Goal: Transaction & Acquisition: Download file/media

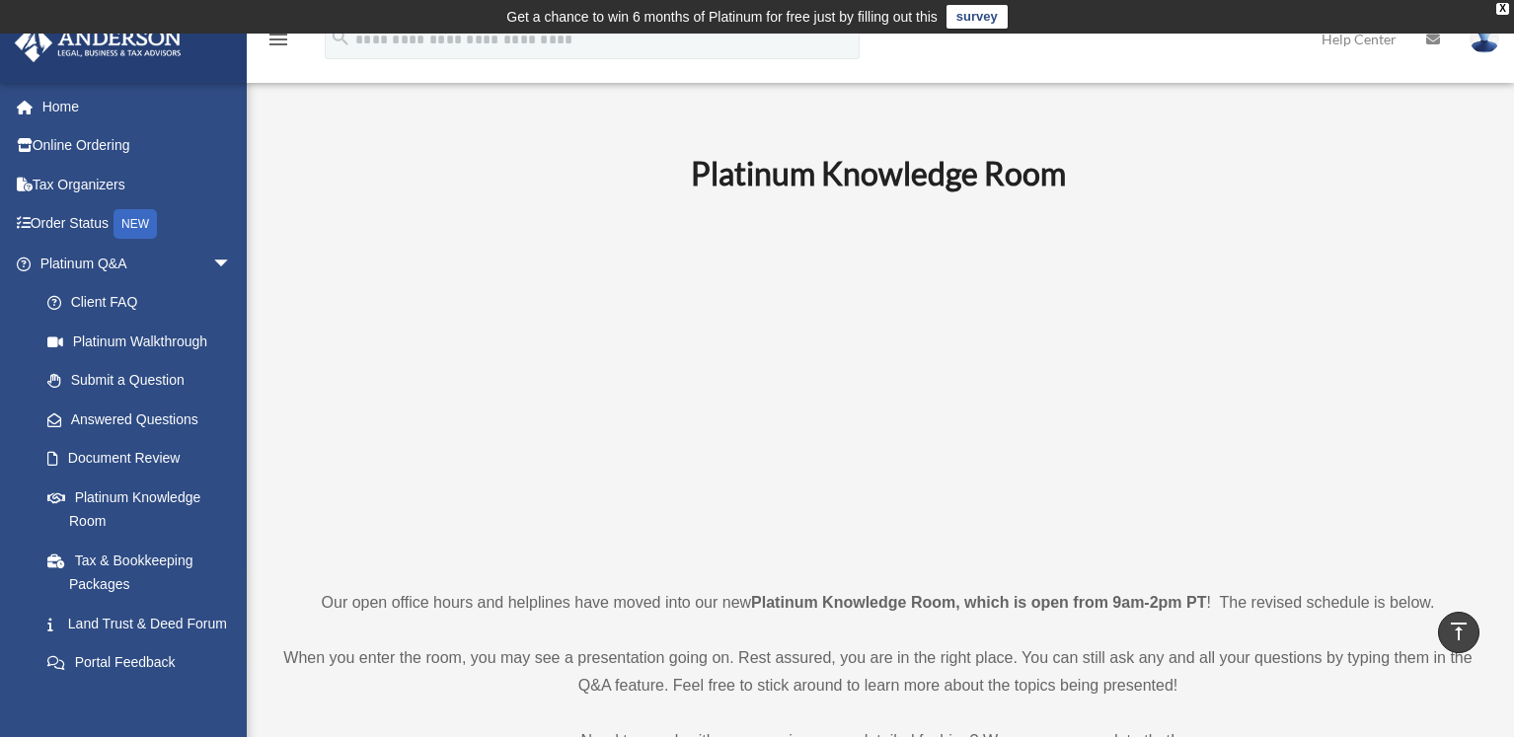
scroll to position [987, 0]
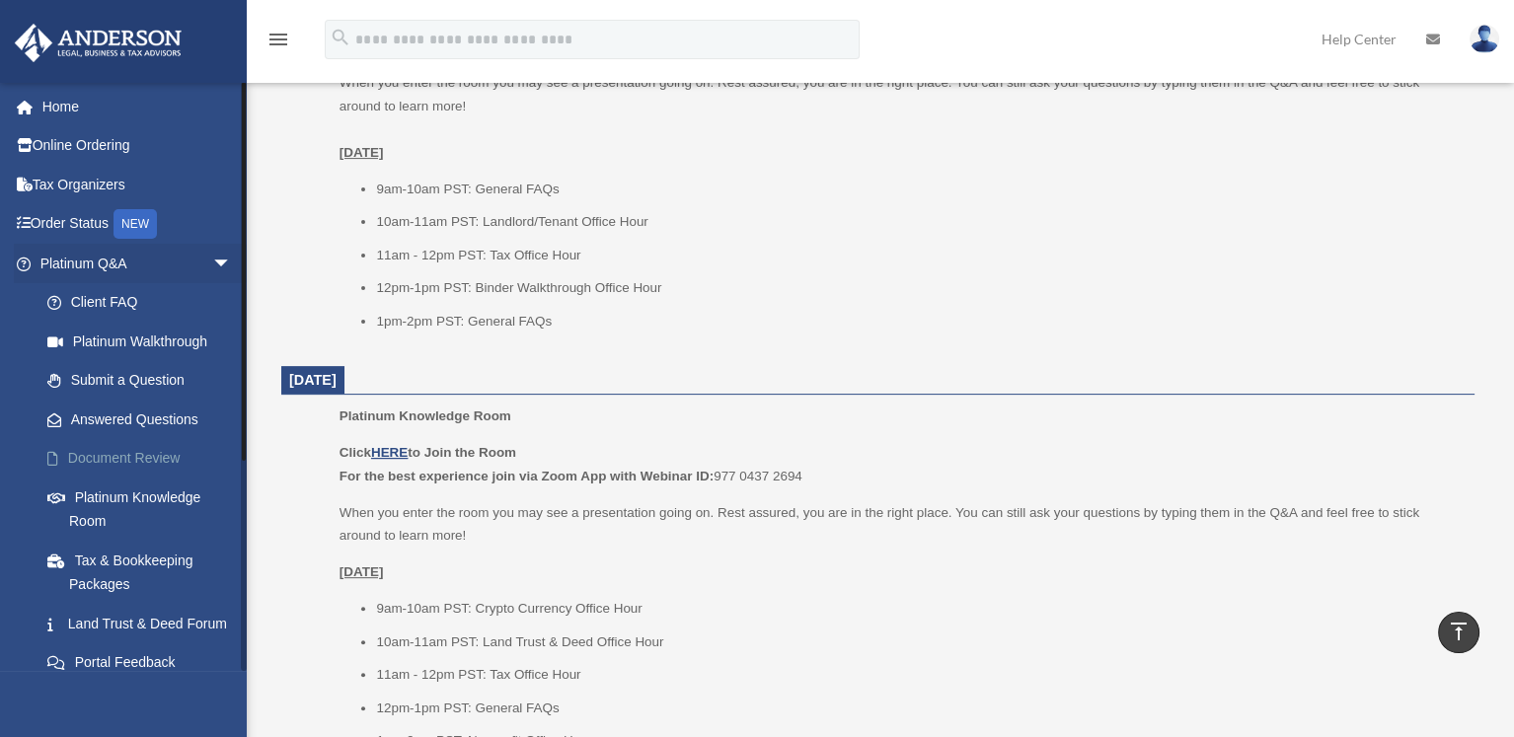
click at [112, 456] on link "Document Review" at bounding box center [145, 458] width 234 height 39
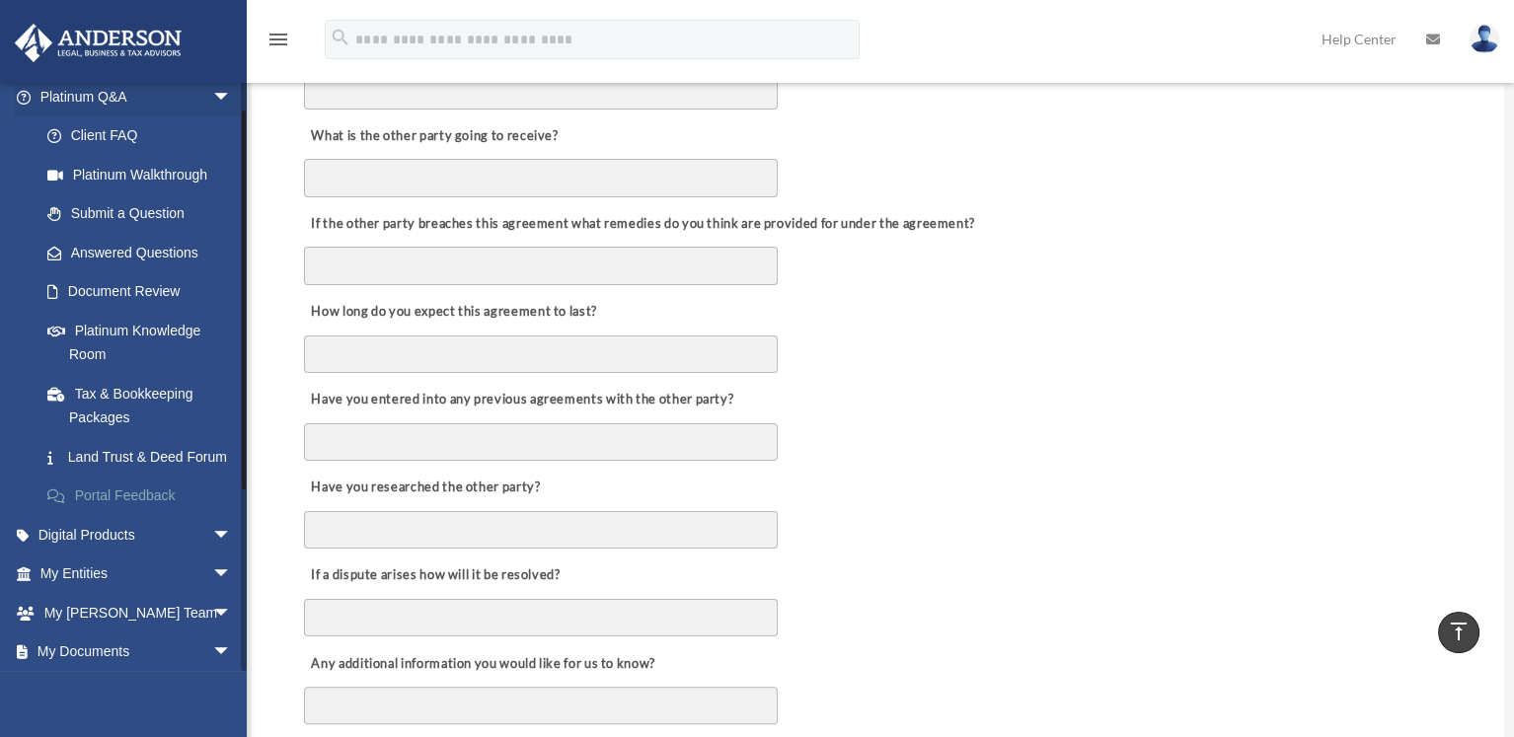
scroll to position [312, 0]
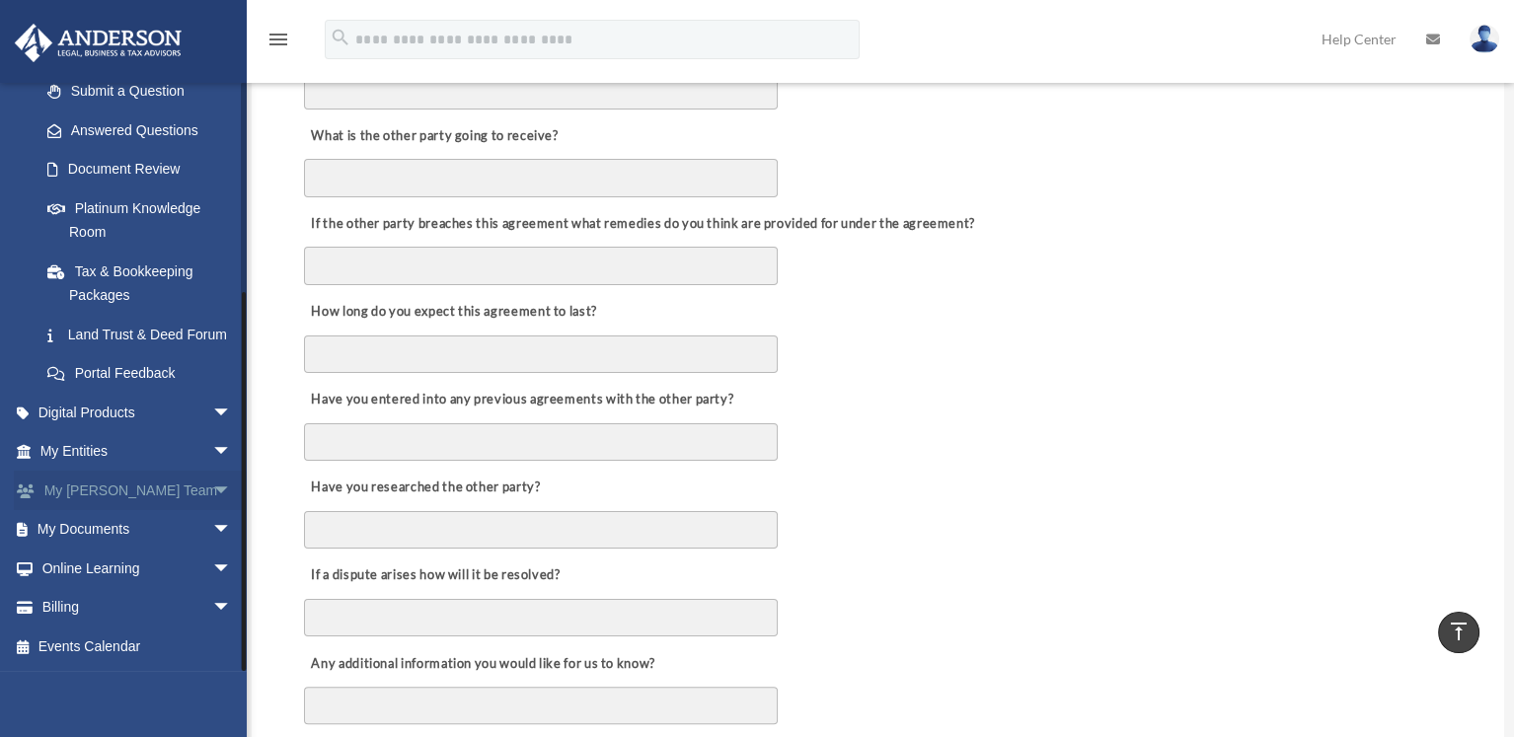
click at [100, 487] on link "My Anderson Team arrow_drop_down" at bounding box center [138, 490] width 248 height 39
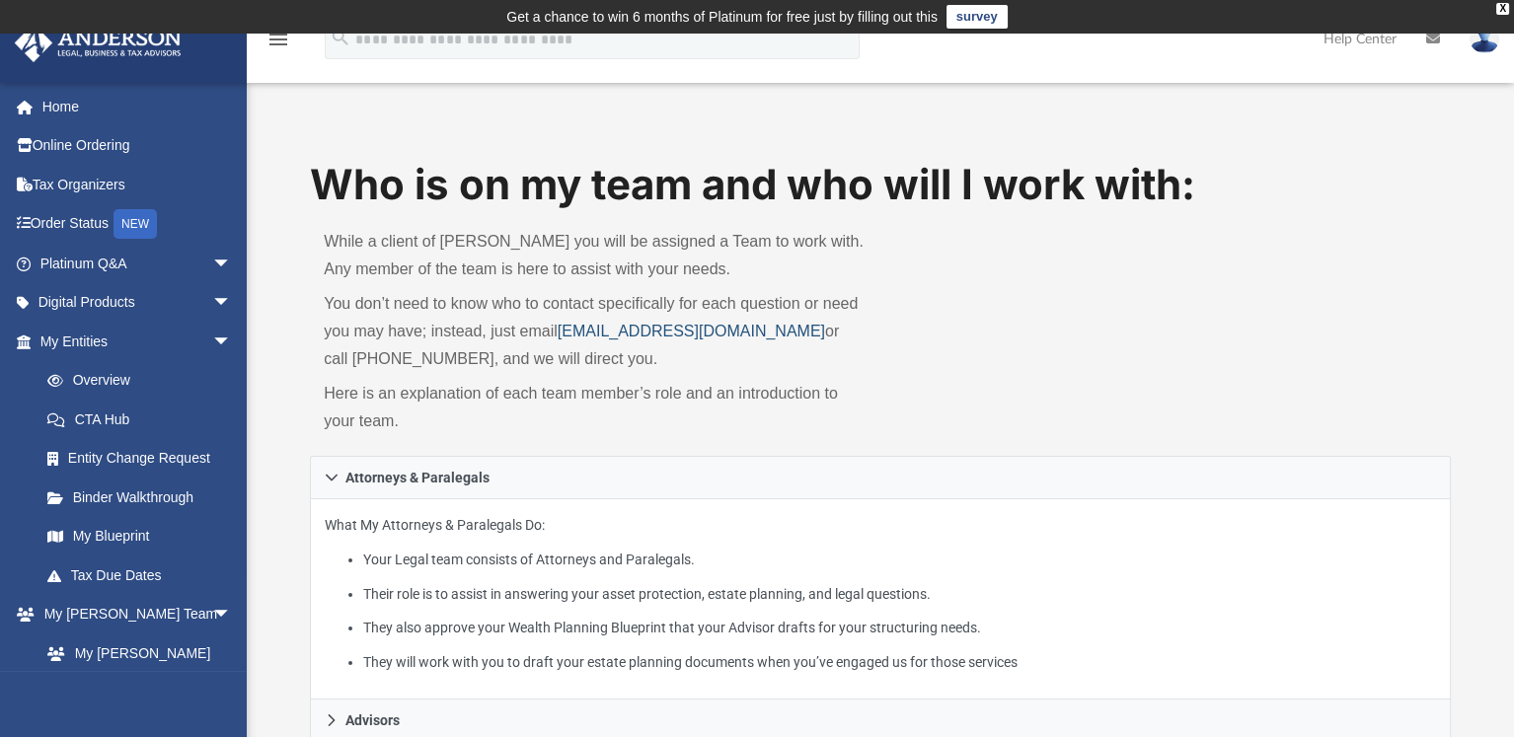
click at [562, 332] on link "[EMAIL_ADDRESS][DOMAIN_NAME]" at bounding box center [691, 331] width 267 height 17
click at [81, 147] on link "Online Ordering" at bounding box center [138, 145] width 248 height 39
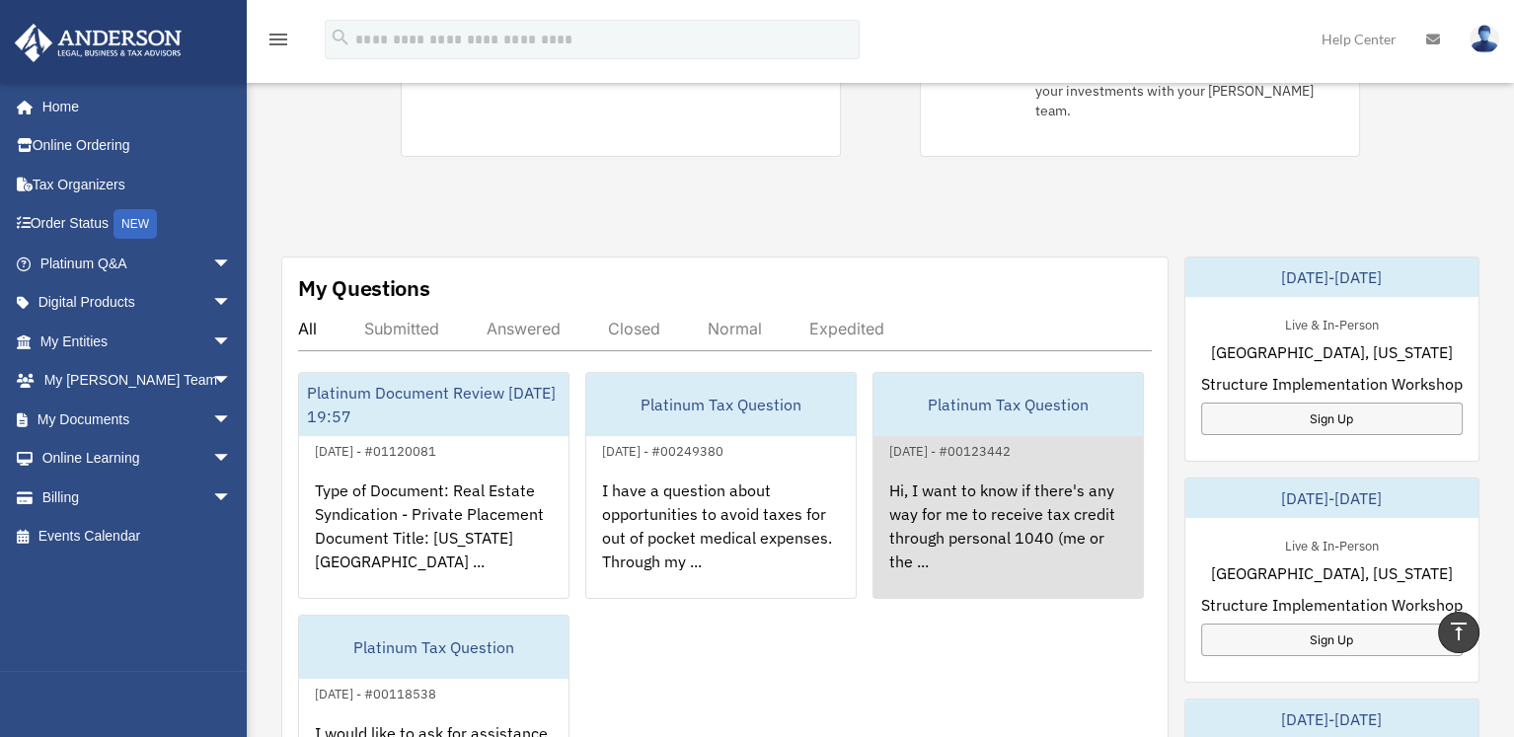
scroll to position [592, 0]
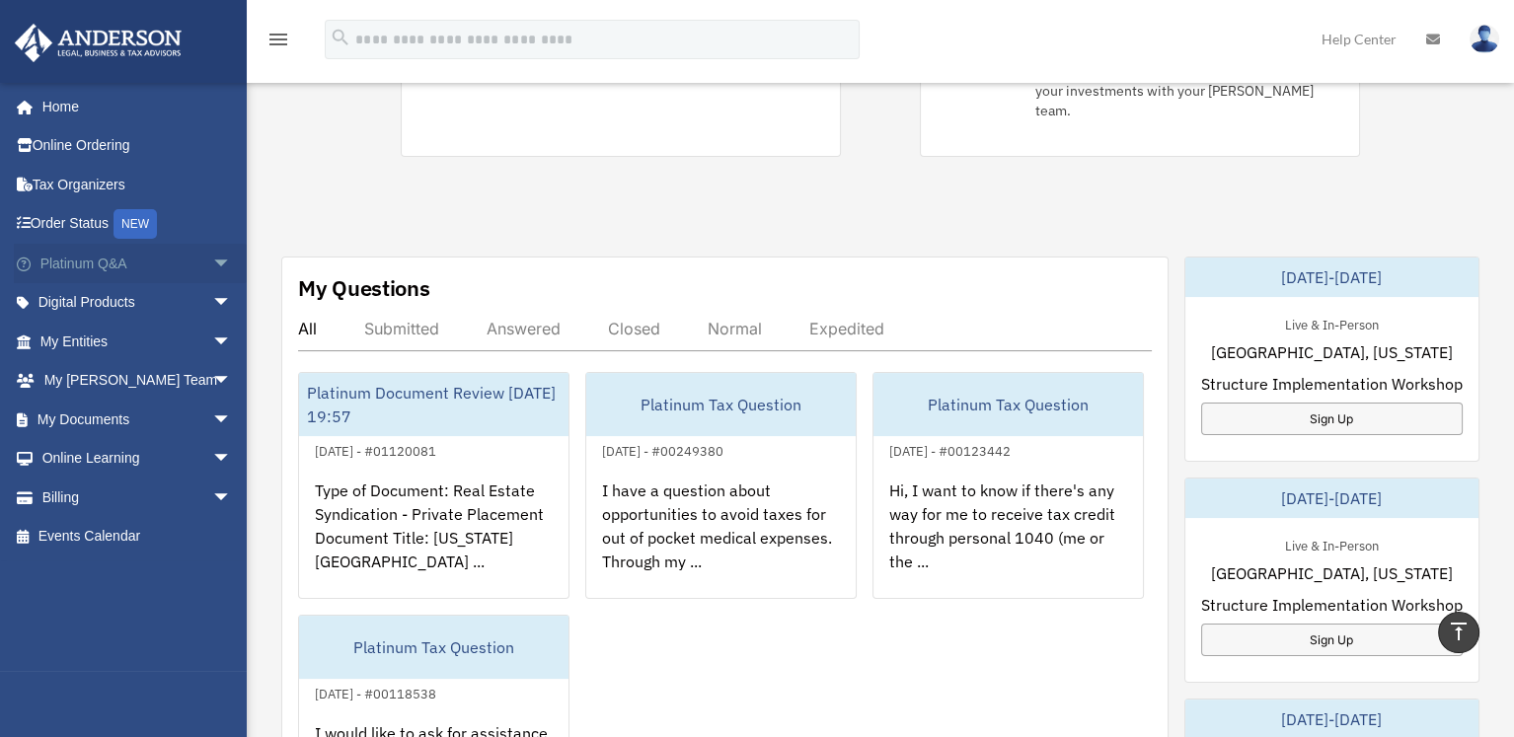
click at [61, 265] on link "Platinum Q&A arrow_drop_down" at bounding box center [138, 263] width 248 height 39
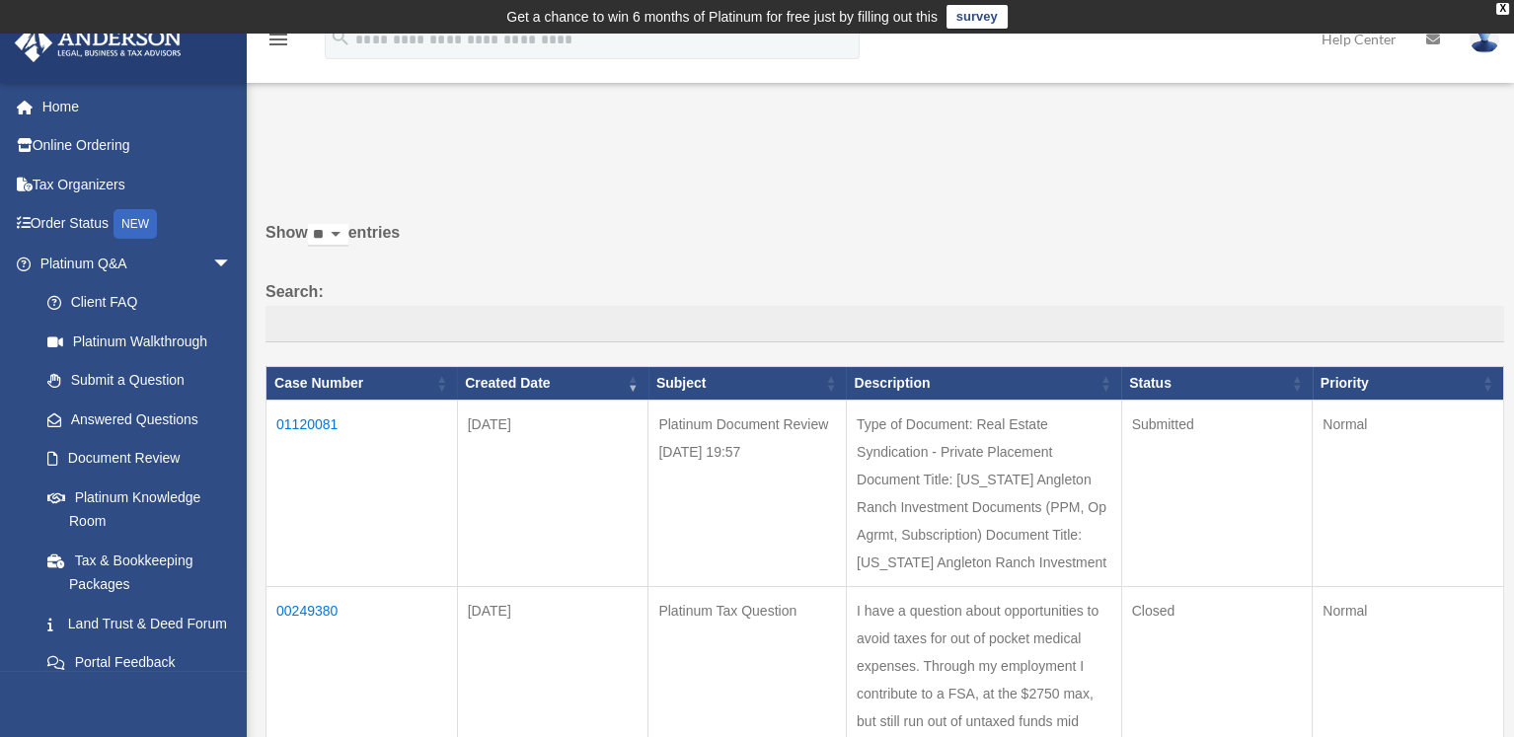
click at [276, 46] on icon "menu" at bounding box center [278, 40] width 24 height 24
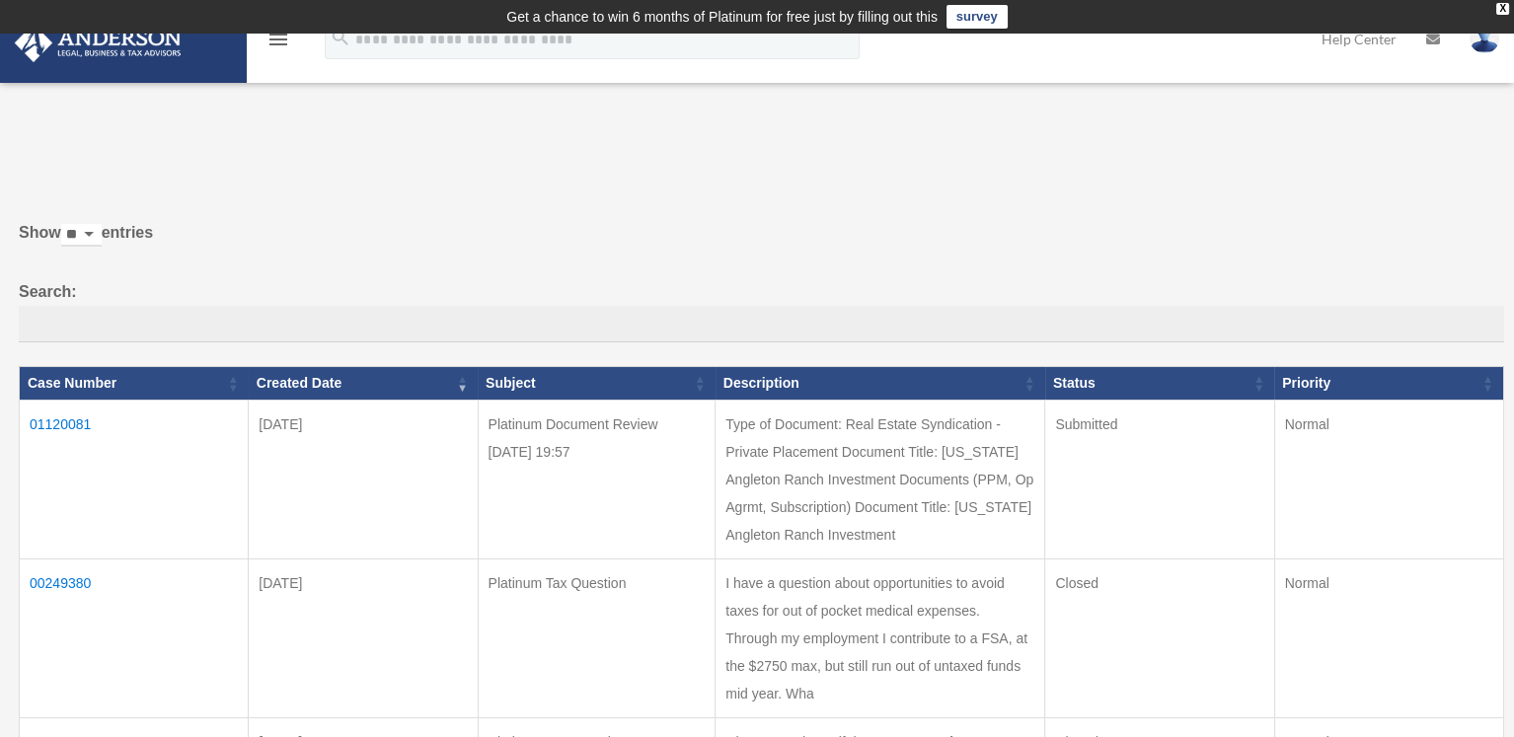
click at [276, 46] on icon "menu" at bounding box center [278, 40] width 24 height 24
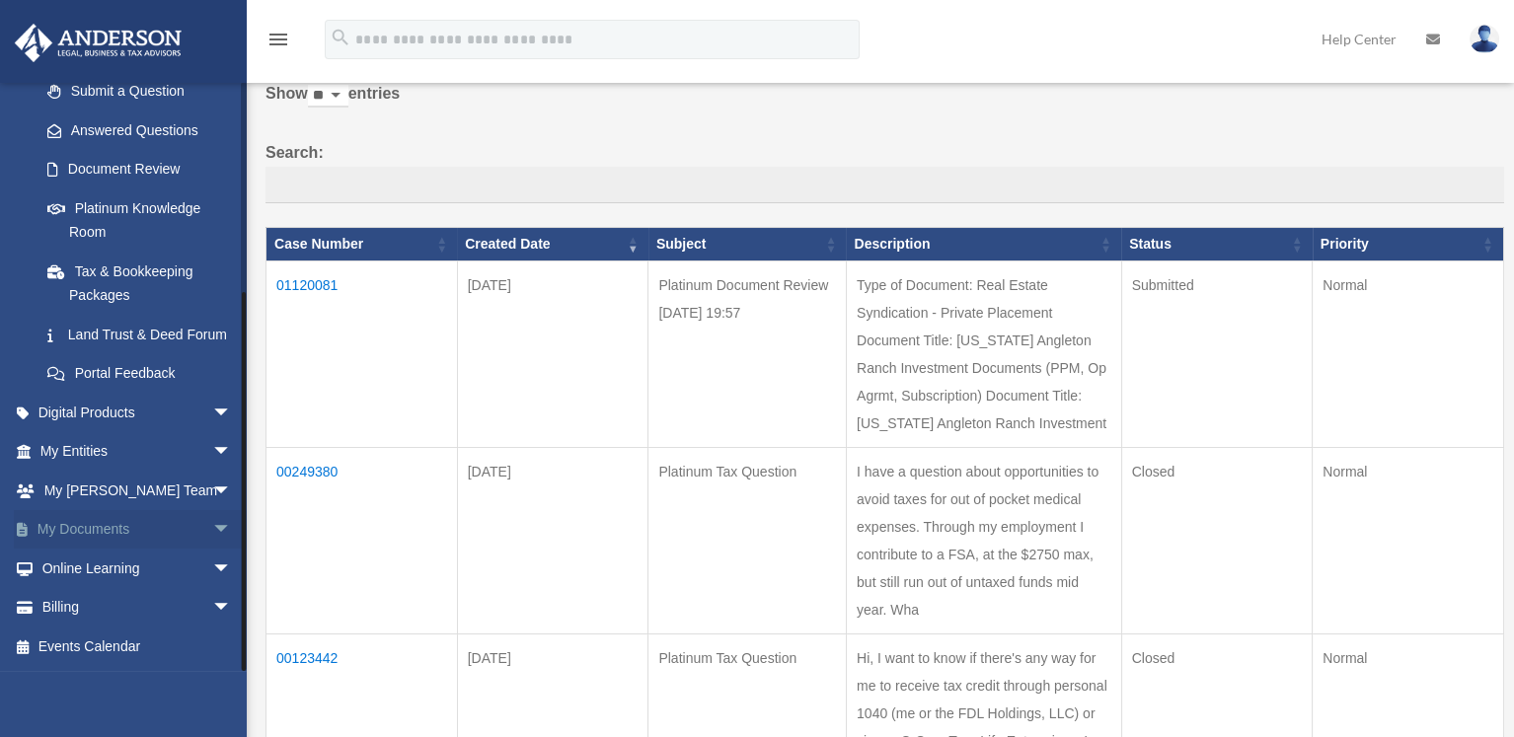
scroll to position [296, 0]
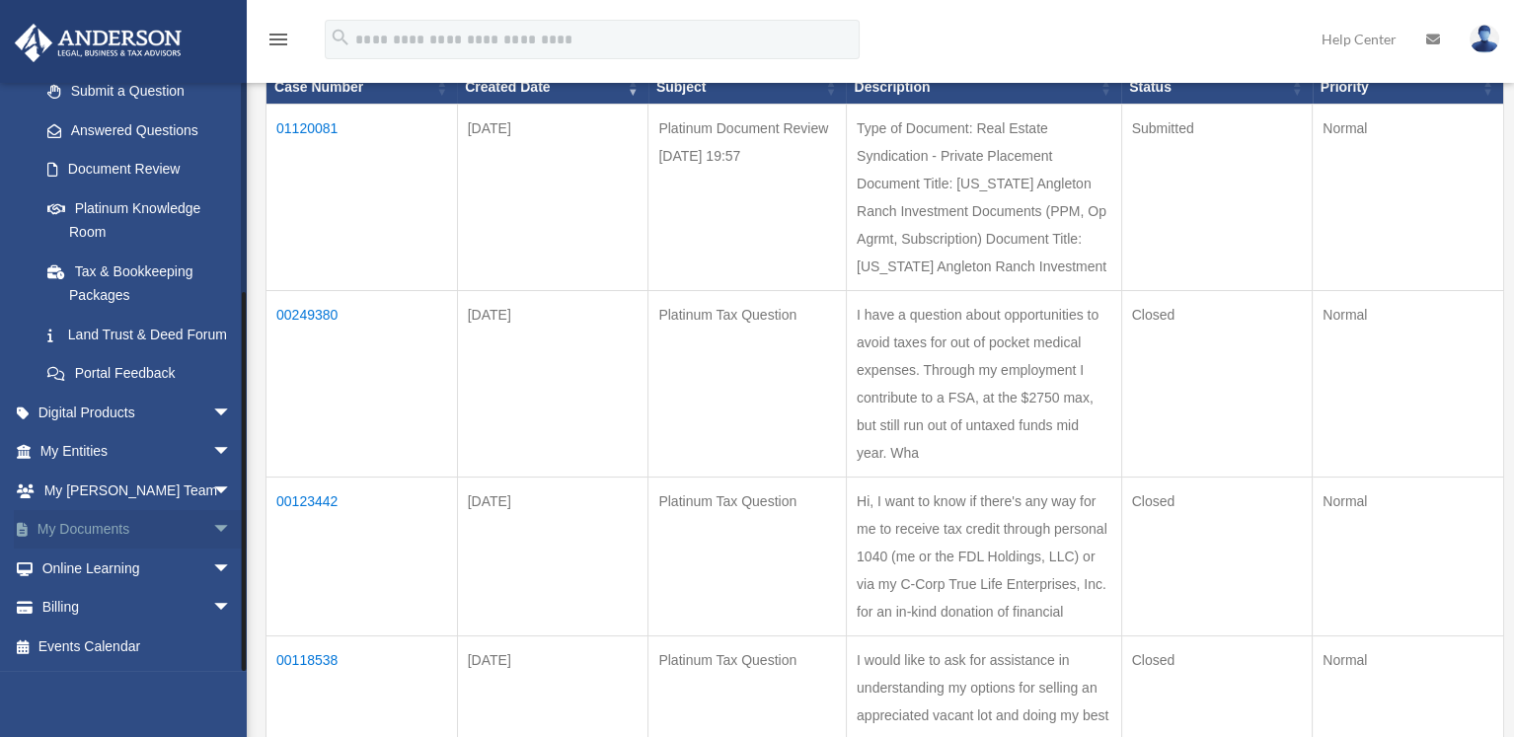
click at [212, 528] on span "arrow_drop_down" at bounding box center [231, 530] width 39 height 40
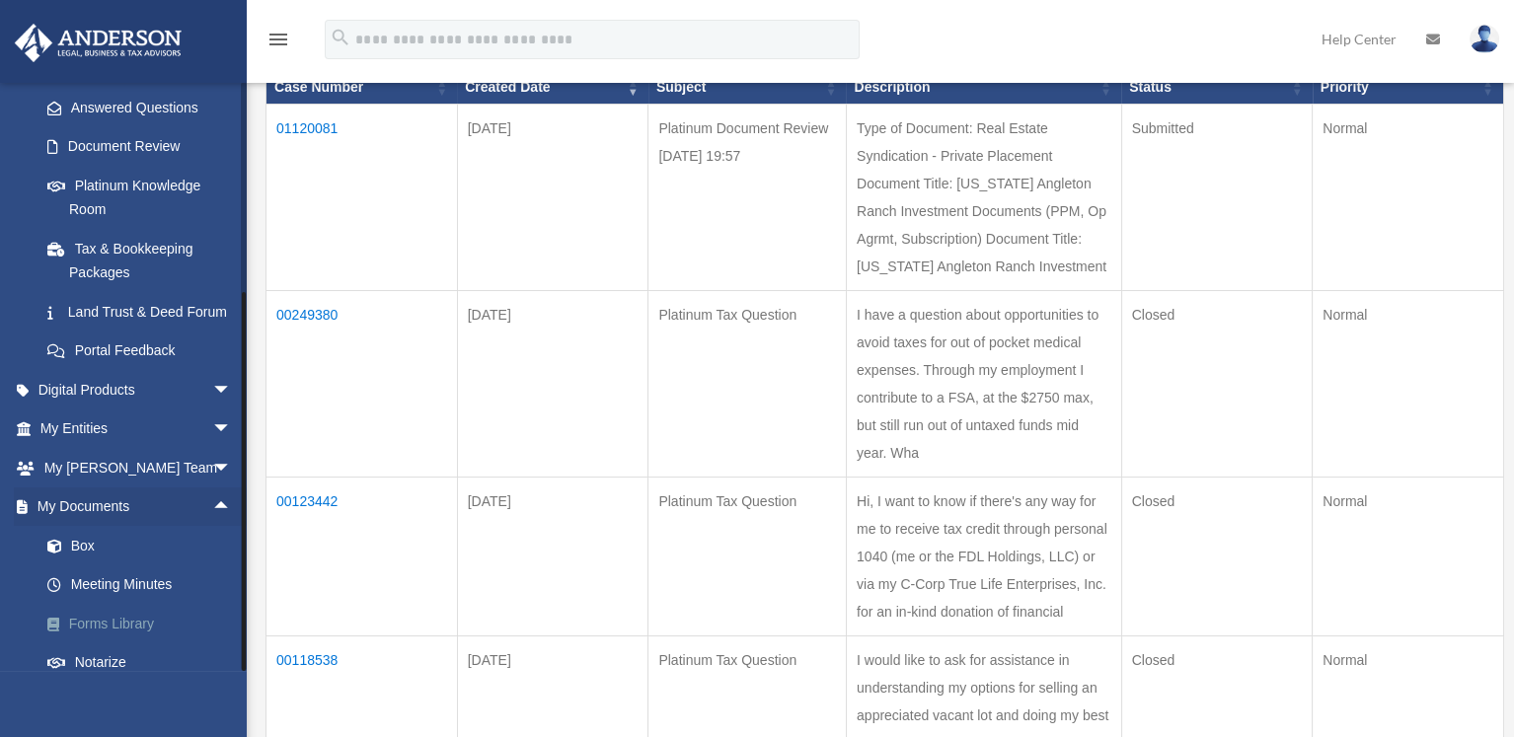
click at [134, 643] on link "Forms Library" at bounding box center [145, 623] width 234 height 39
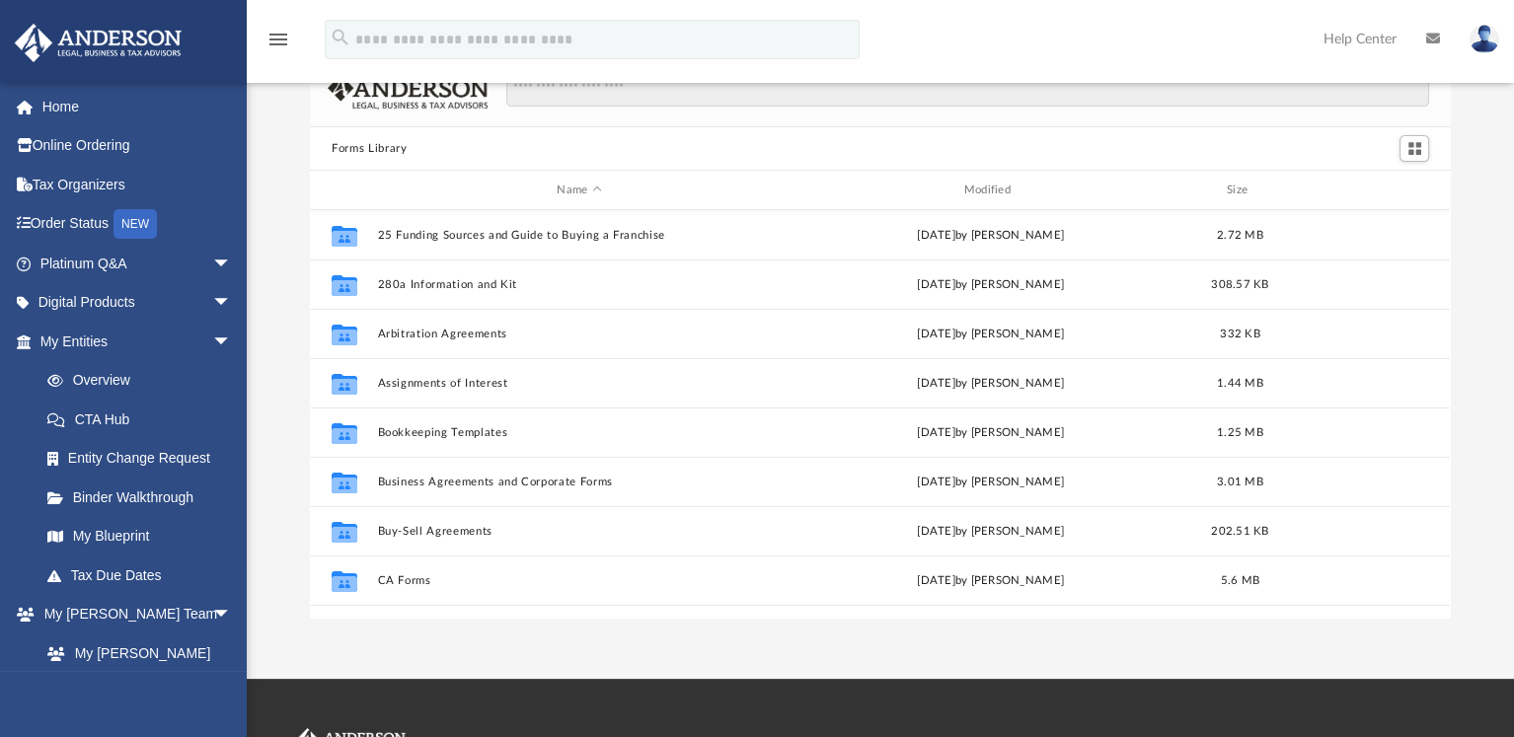
scroll to position [197, 0]
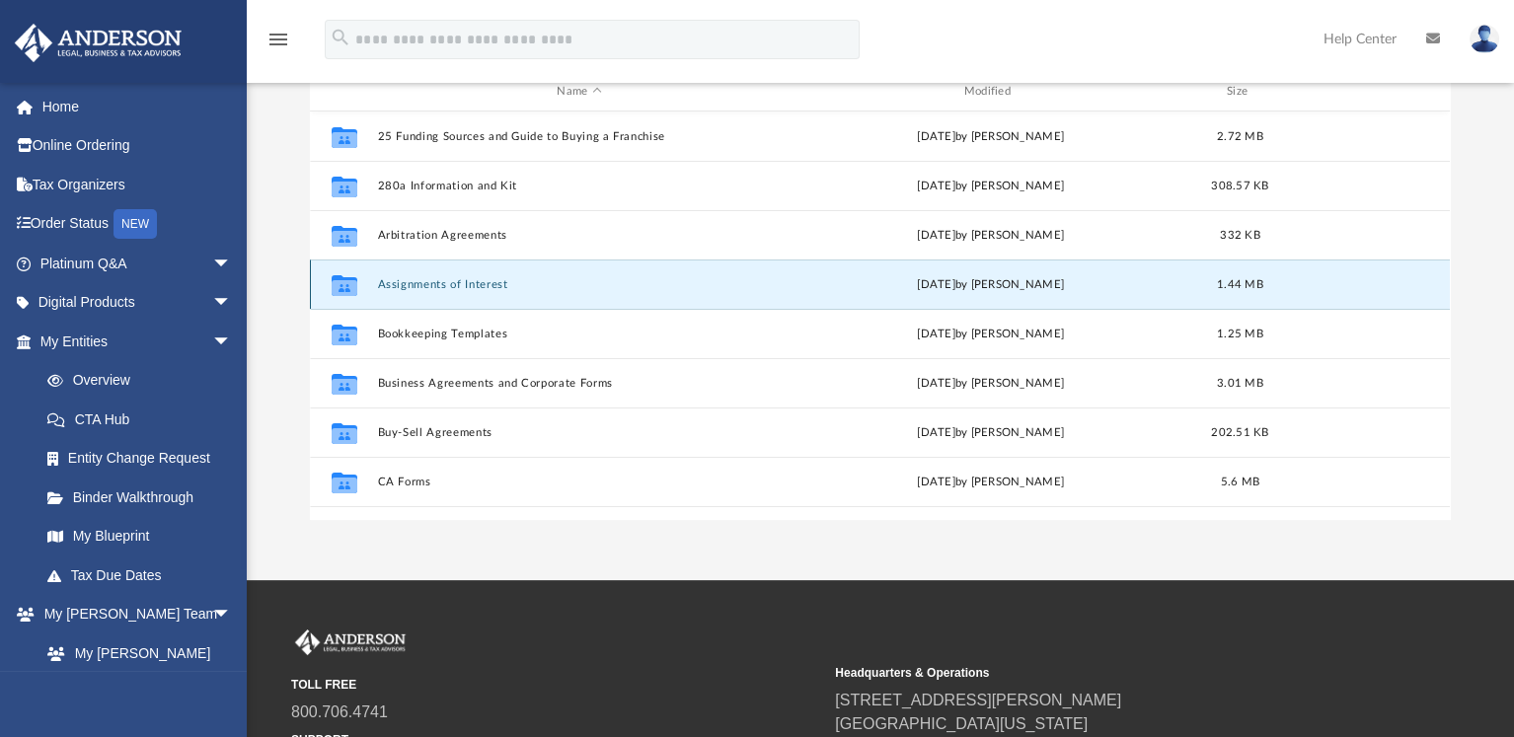
click at [444, 286] on button "Assignments of Interest" at bounding box center [579, 284] width 403 height 13
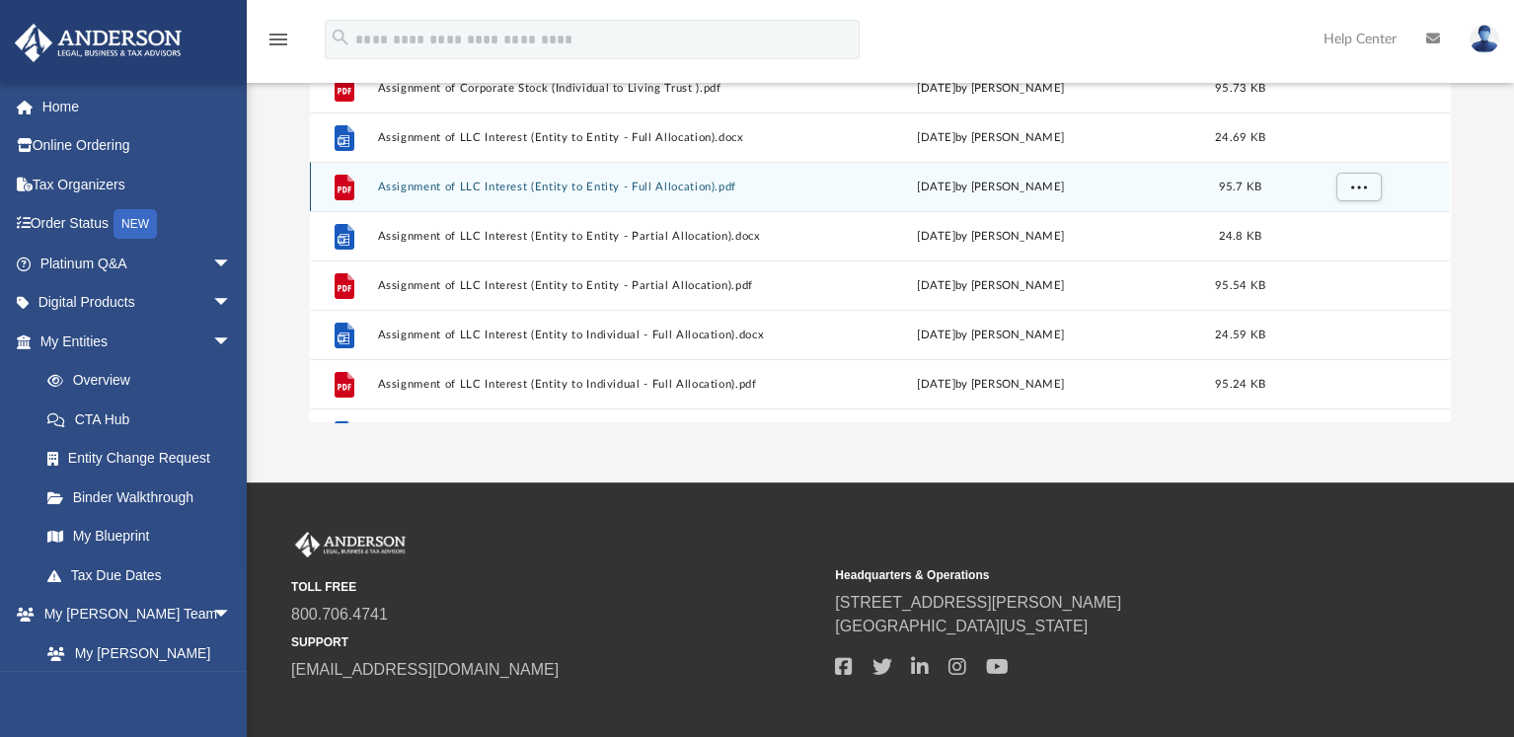
scroll to position [196, 0]
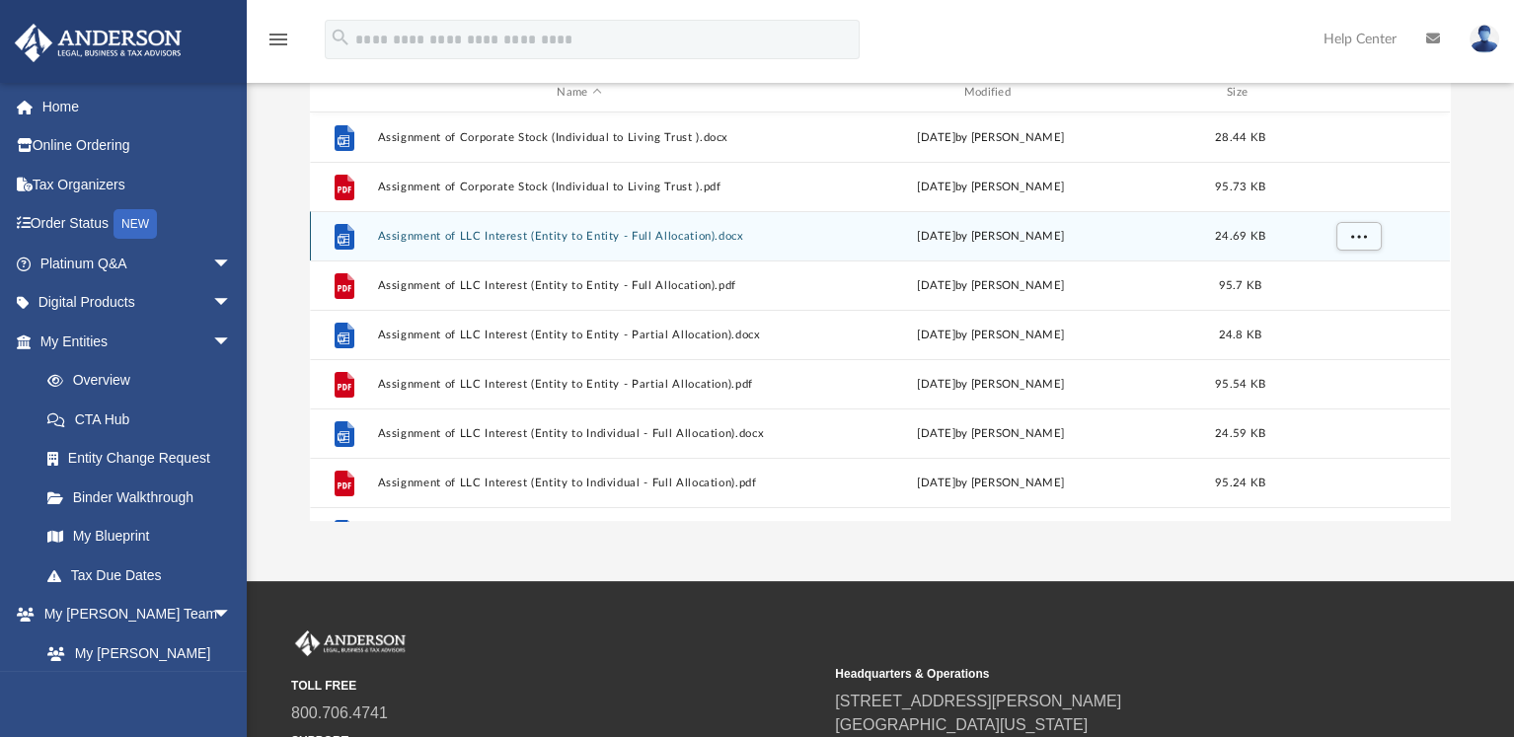
click at [462, 232] on button "Assignment of LLC Interest (Entity to Entity - Full Allocation).docx" at bounding box center [579, 236] width 403 height 13
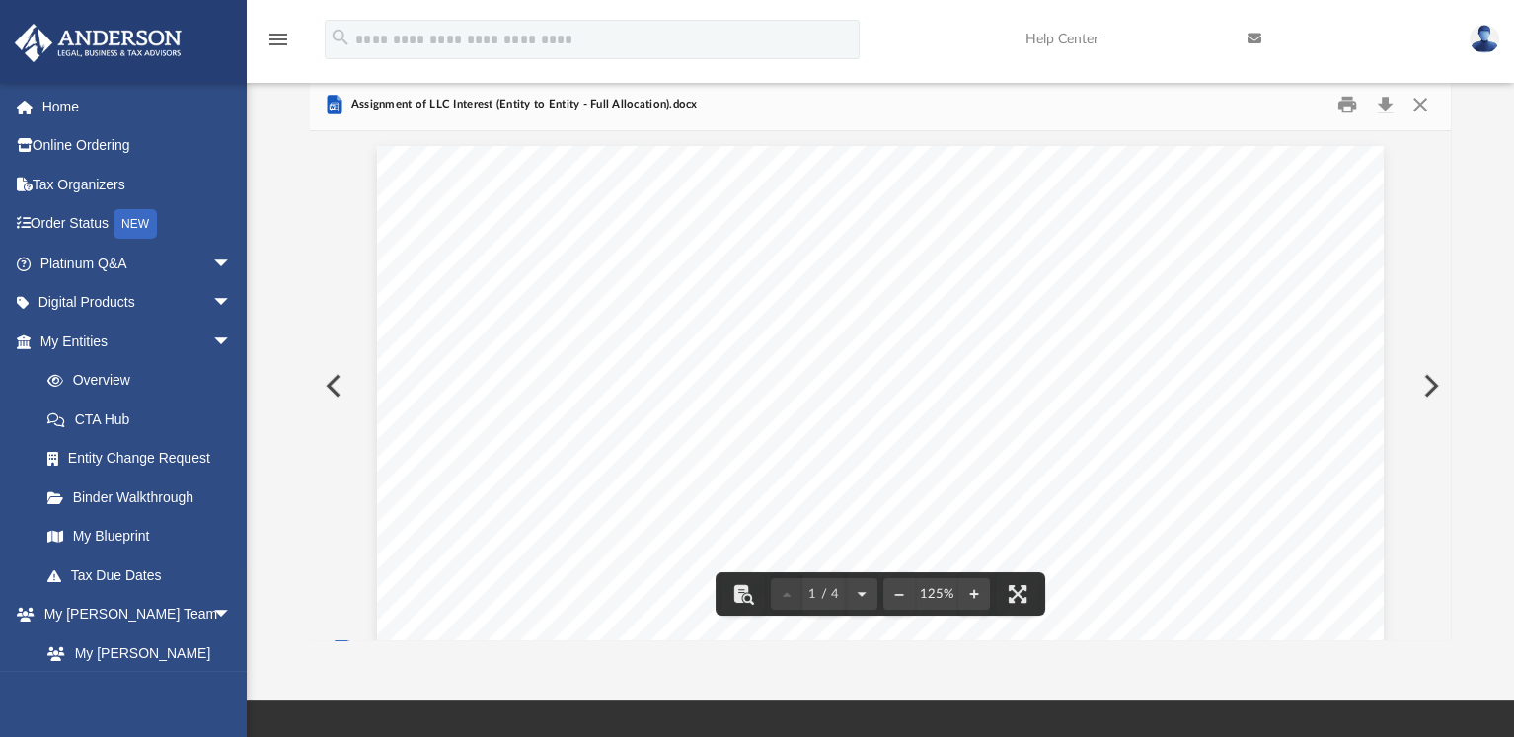
scroll to position [0, 0]
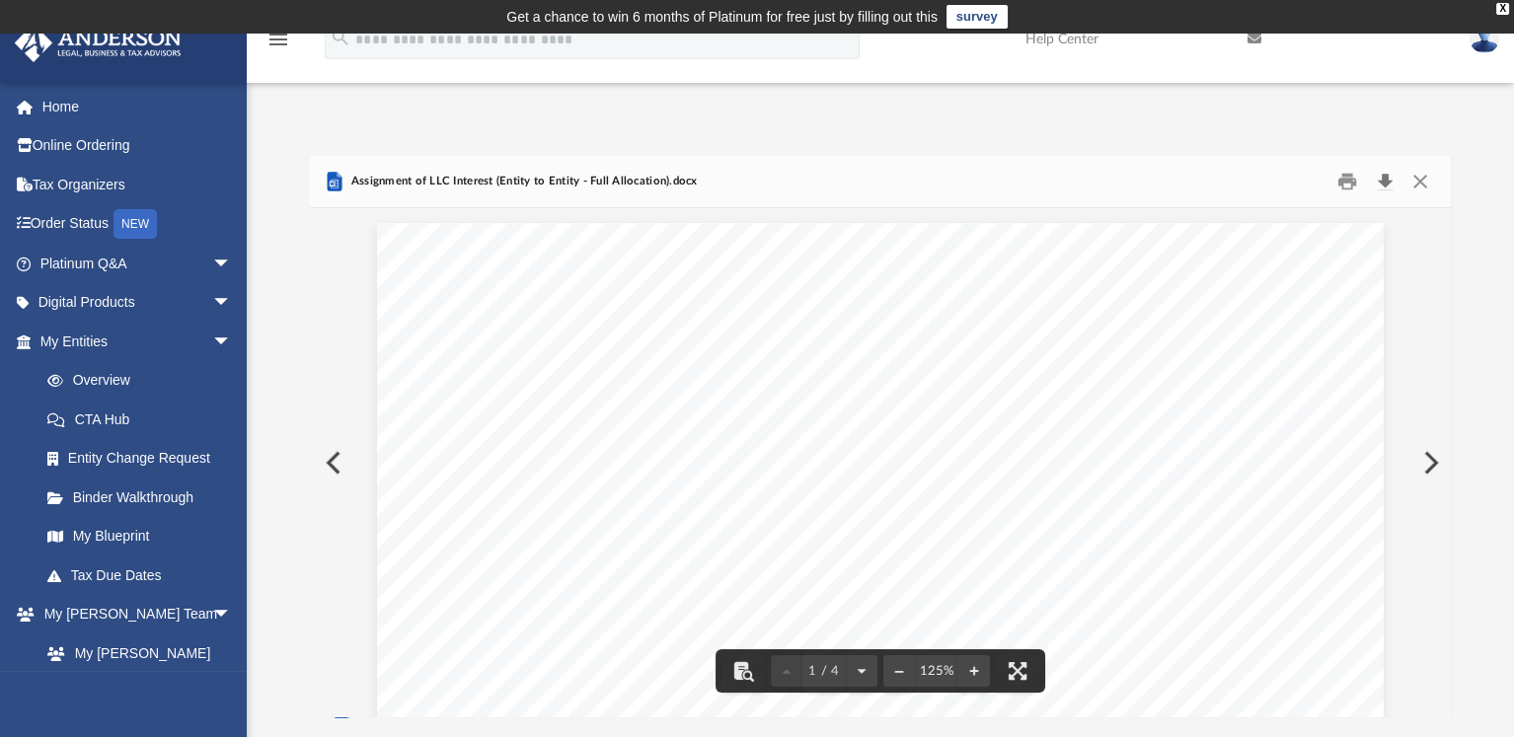
click at [1384, 181] on button "Download" at bounding box center [1385, 182] width 36 height 31
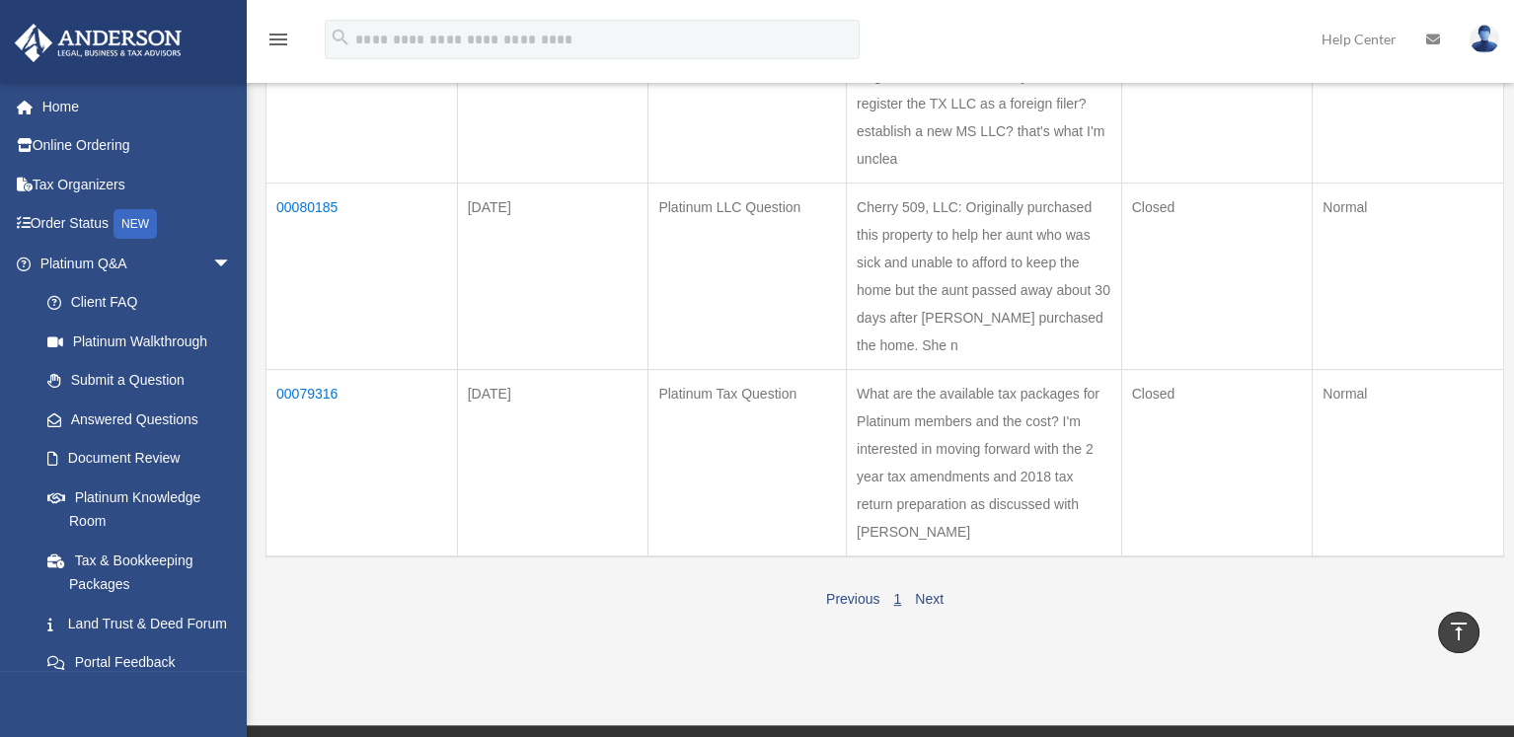
scroll to position [1283, 0]
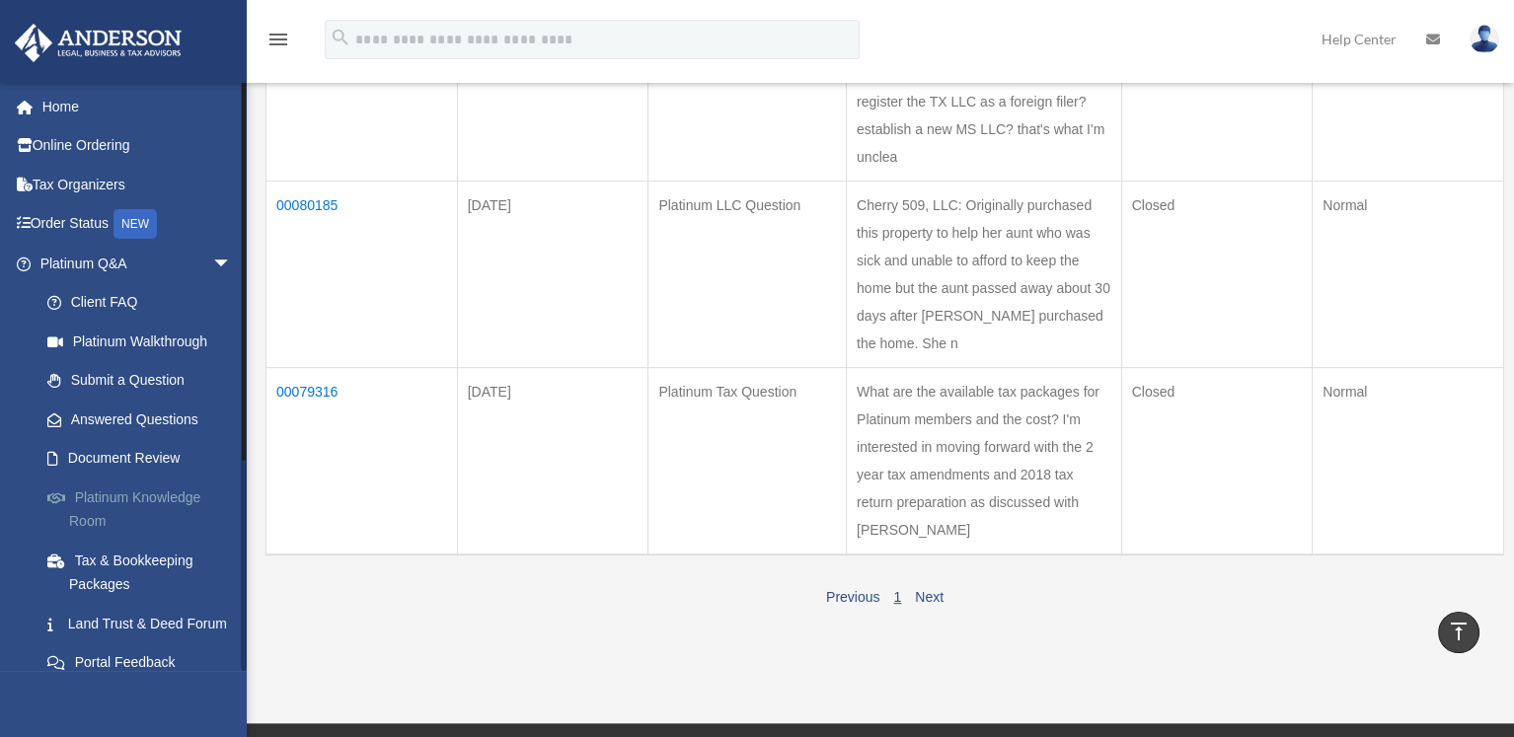
click at [119, 494] on link "Platinum Knowledge Room" at bounding box center [145, 509] width 234 height 63
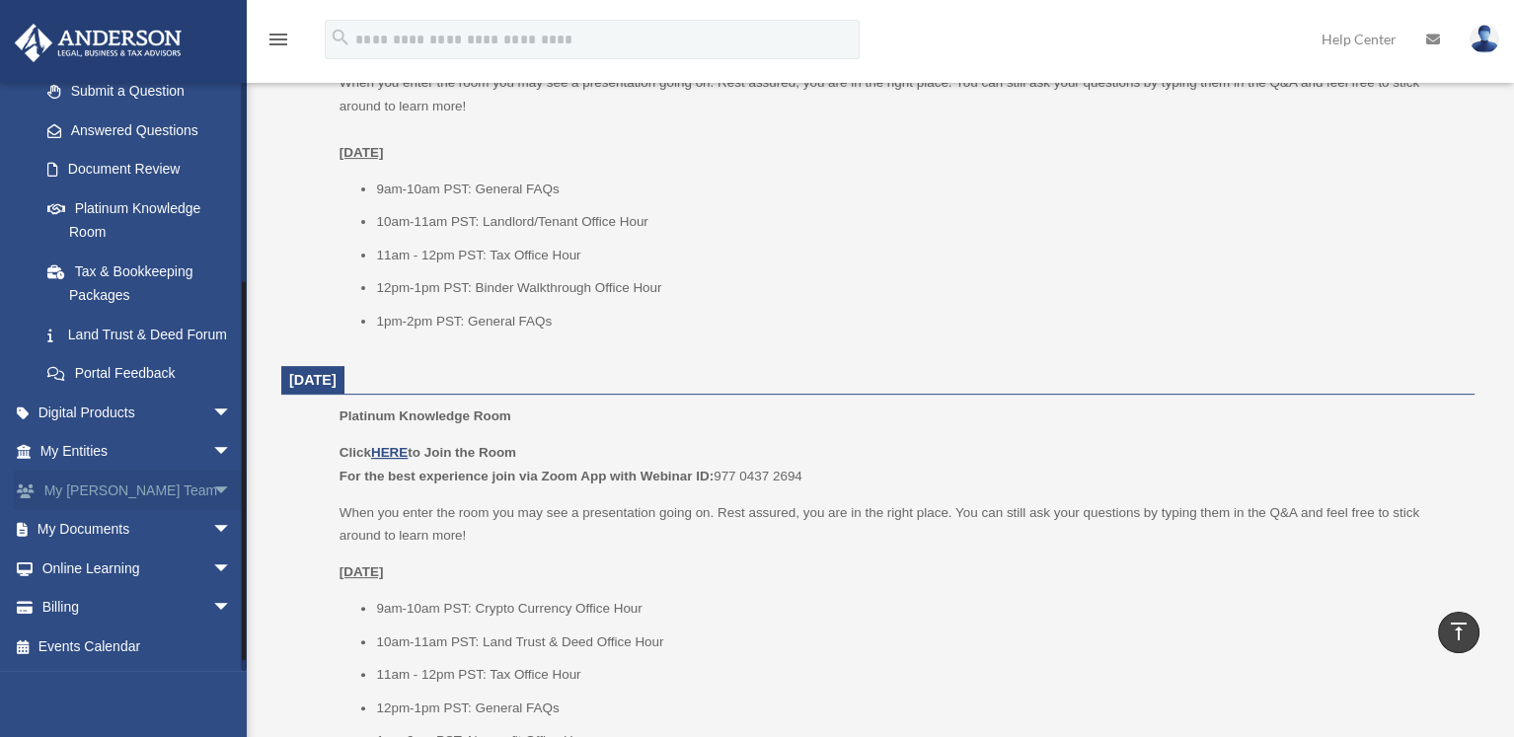
scroll to position [312, 0]
click at [212, 564] on span "arrow_drop_down" at bounding box center [231, 569] width 39 height 40
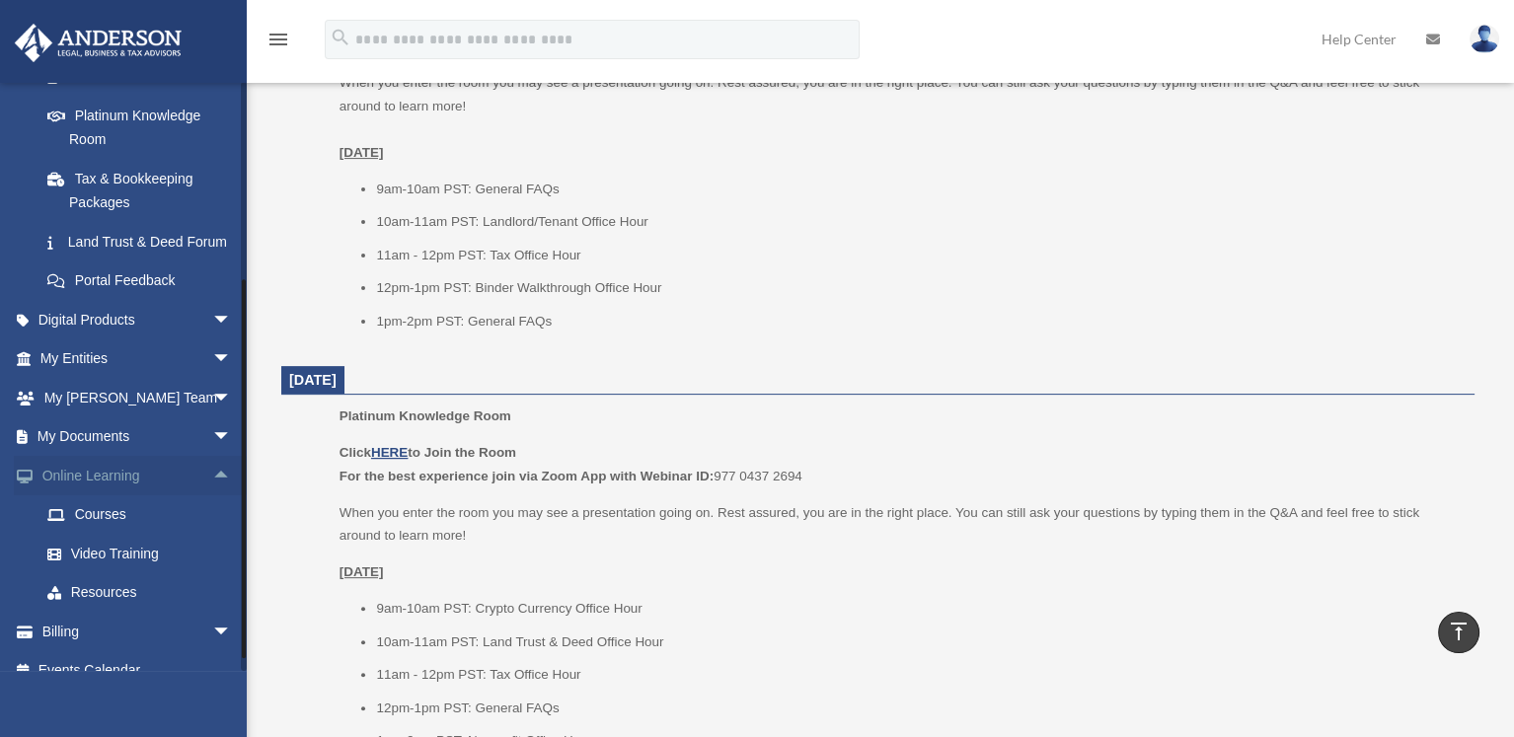
scroll to position [410, 0]
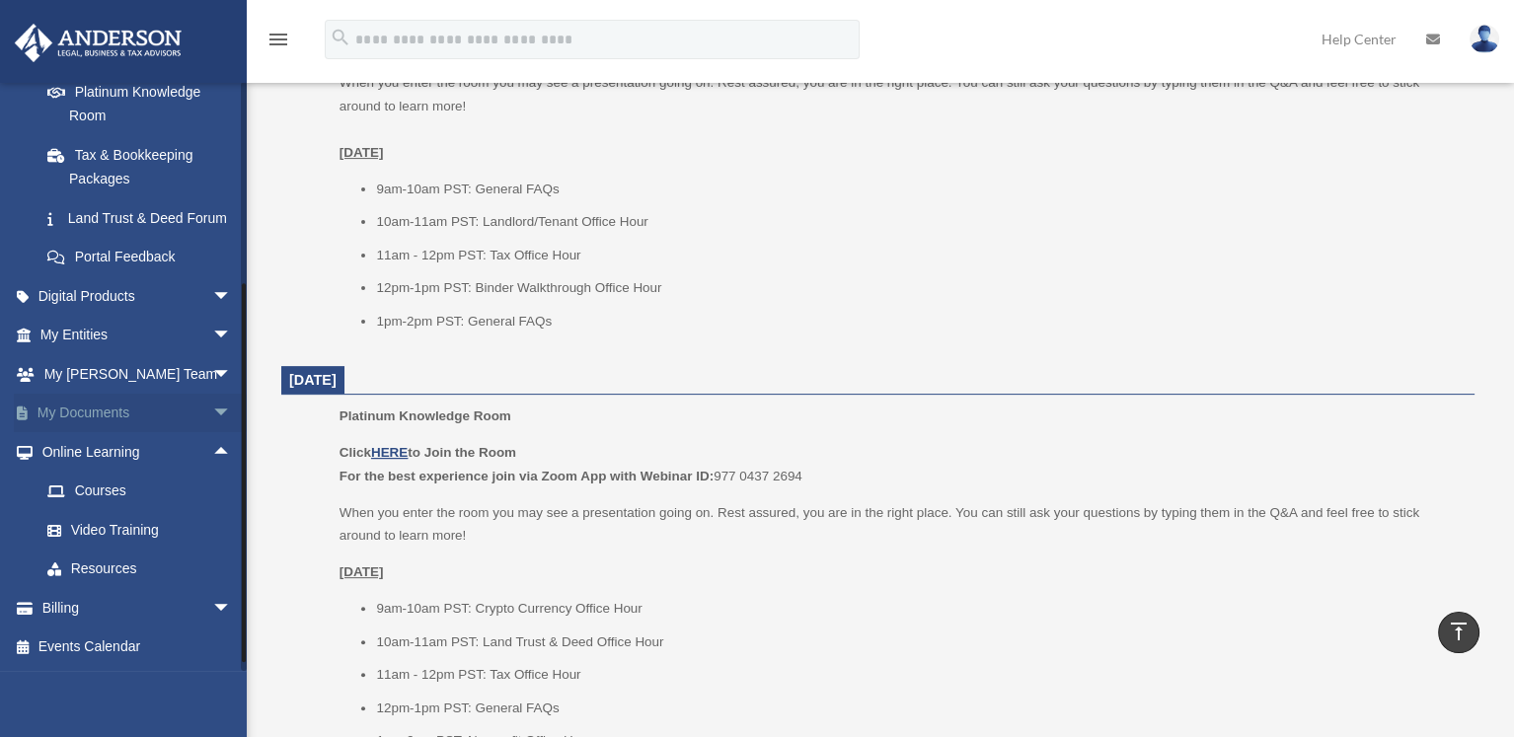
click at [212, 421] on span "arrow_drop_down" at bounding box center [231, 414] width 39 height 40
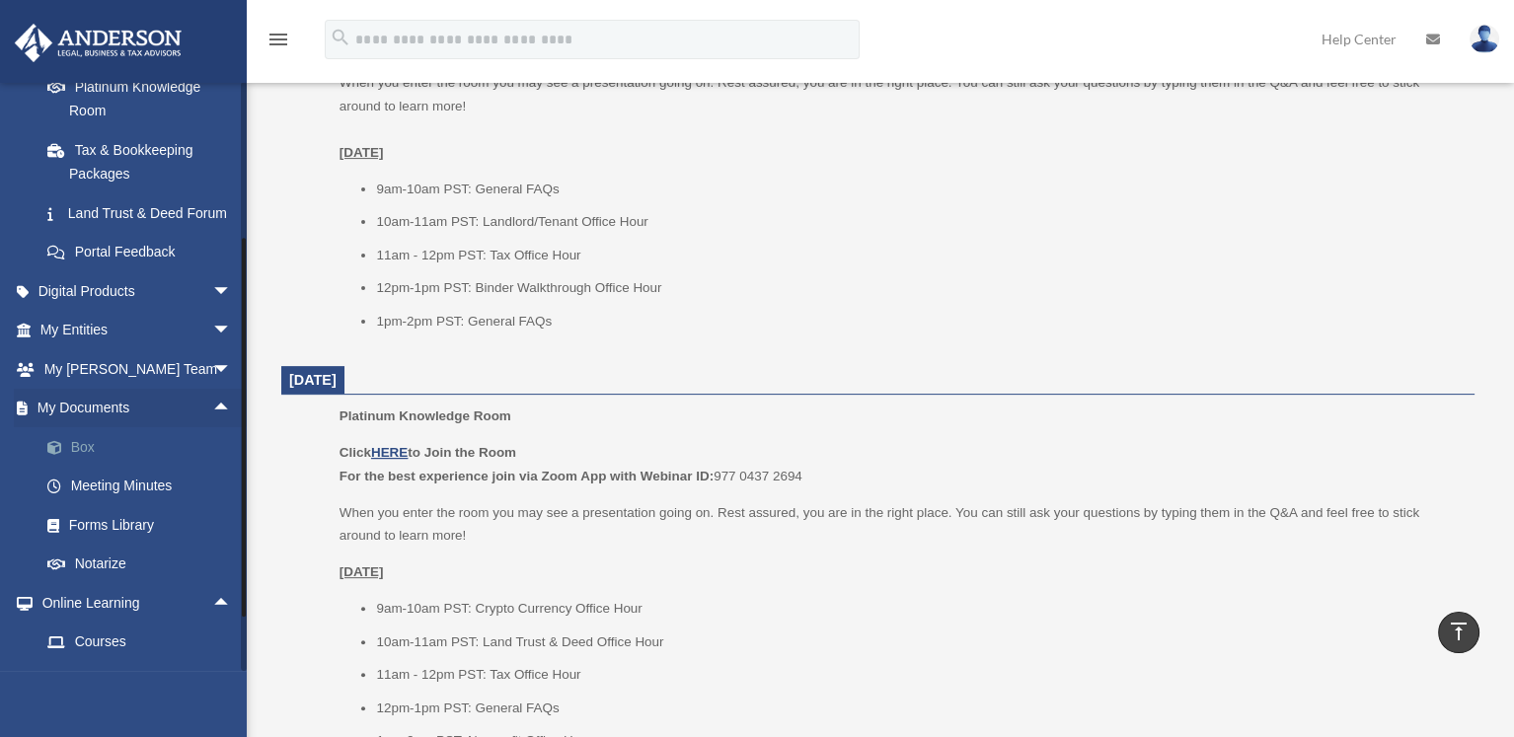
scroll to position [509, 0]
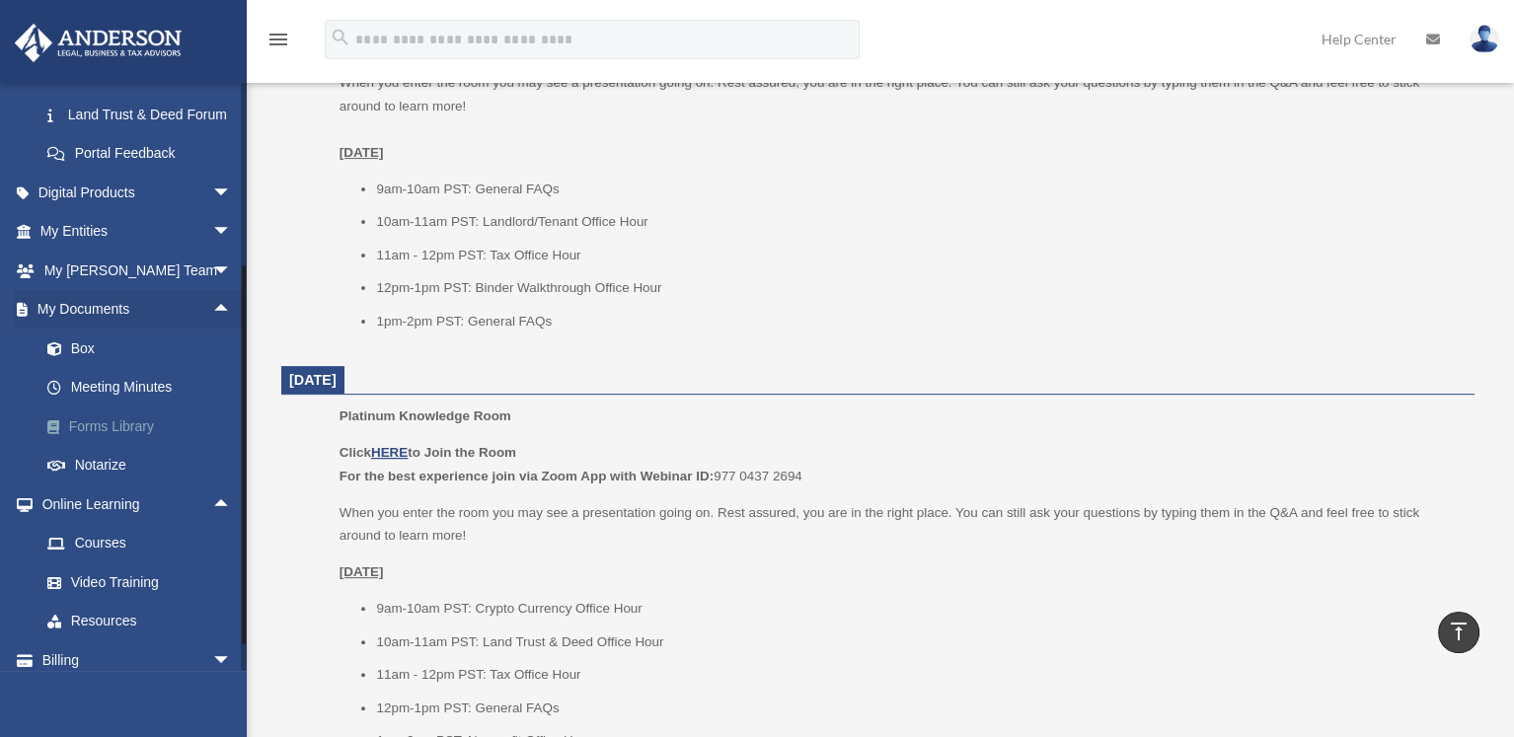
click at [122, 446] on link "Forms Library" at bounding box center [145, 426] width 234 height 39
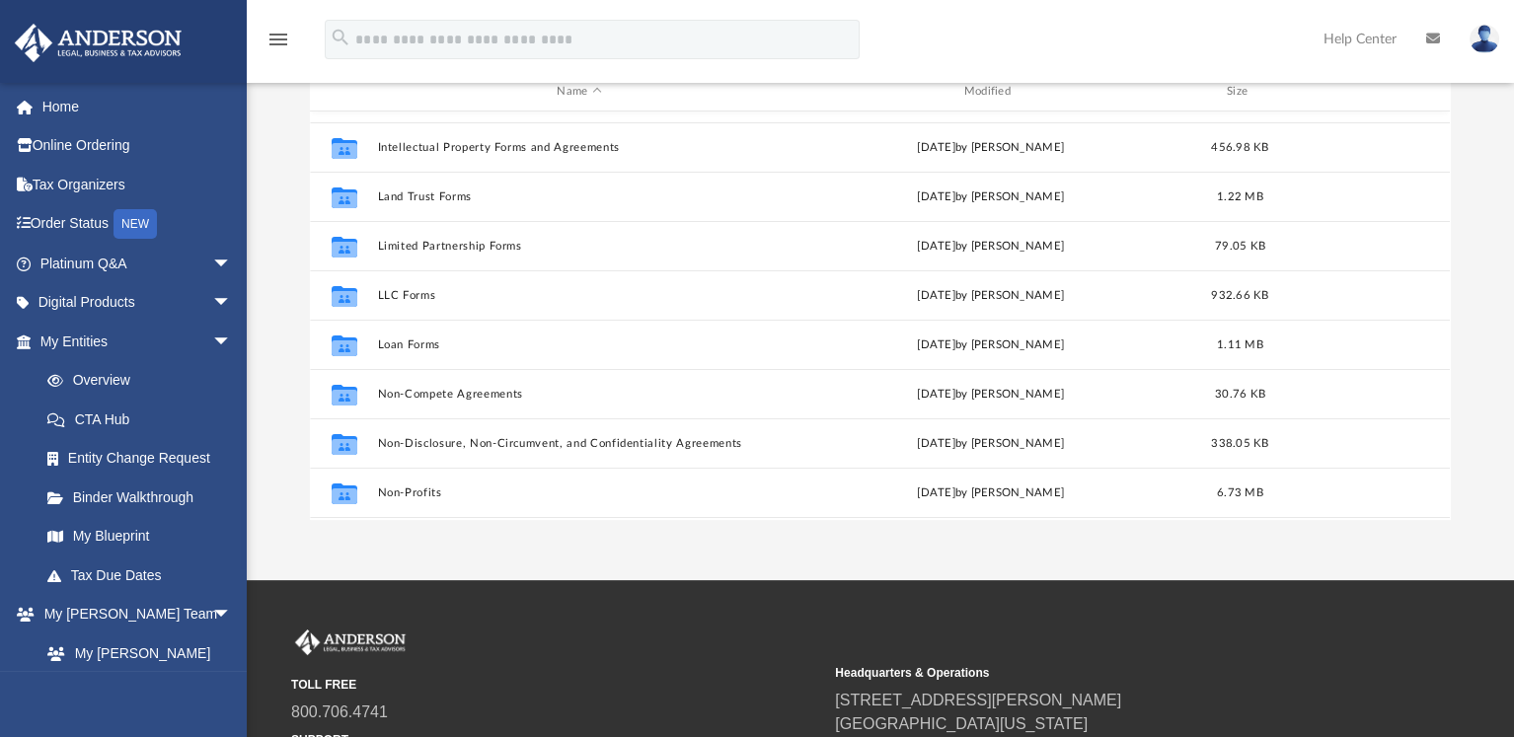
scroll to position [776, 0]
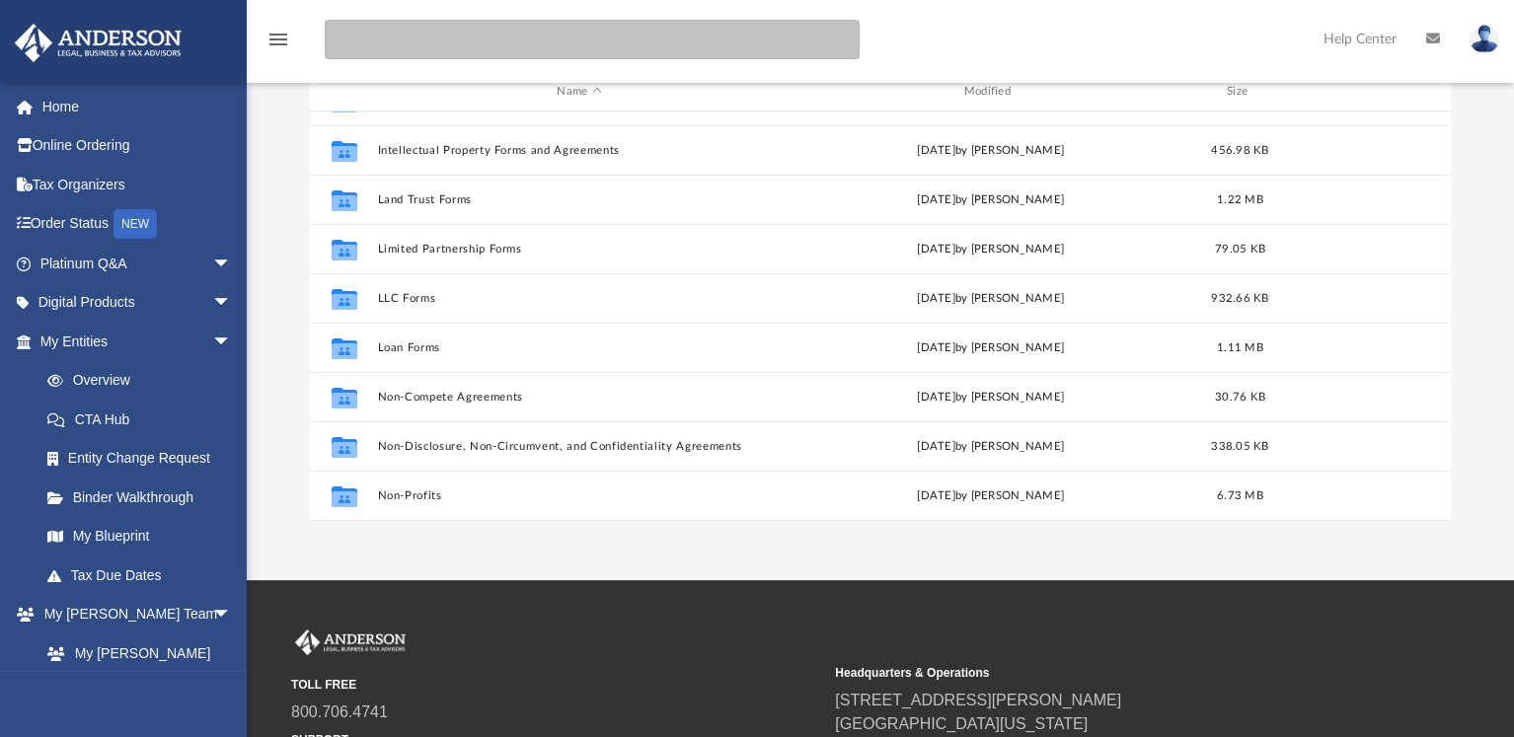
click at [528, 45] on input "search" at bounding box center [592, 39] width 535 height 39
type input "**********"
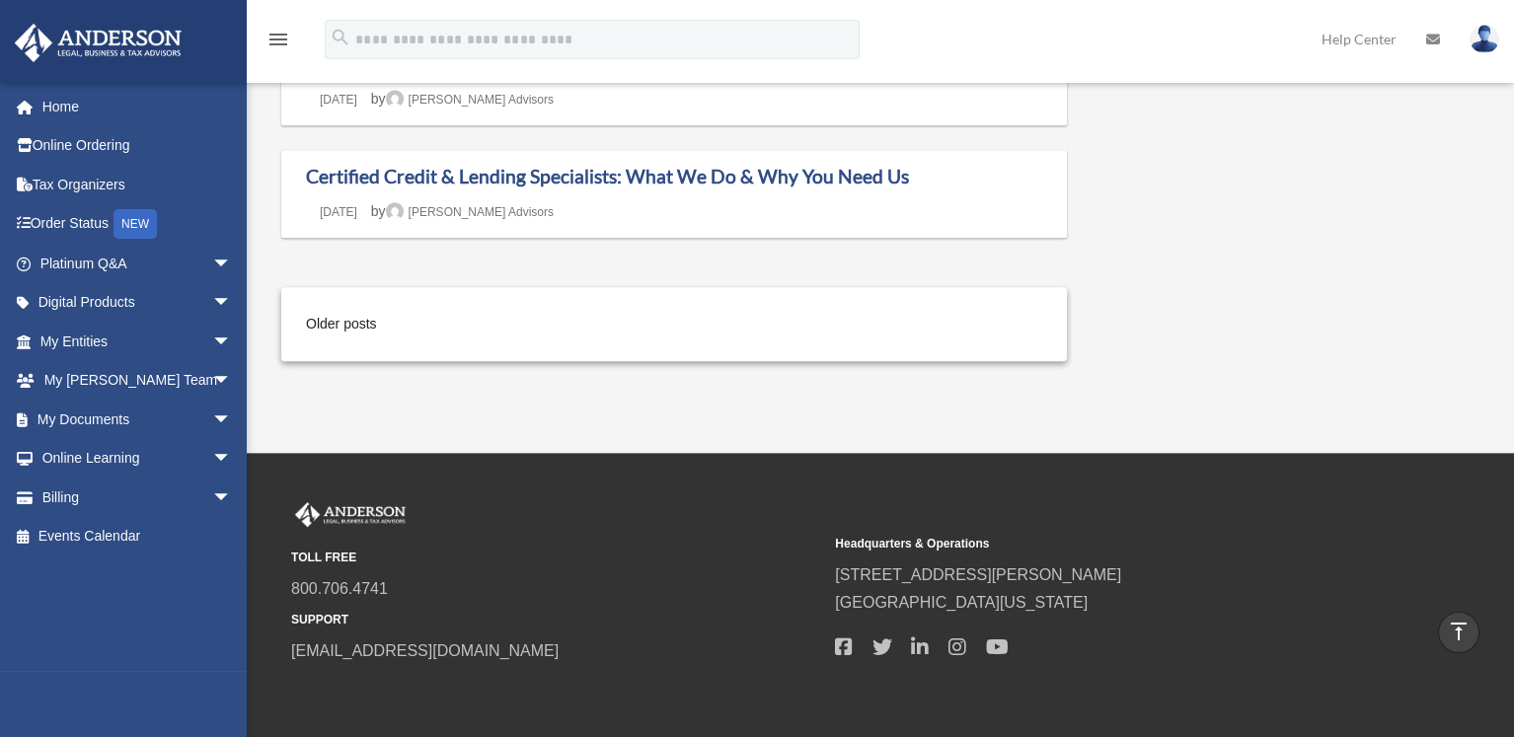
scroll to position [1873, 0]
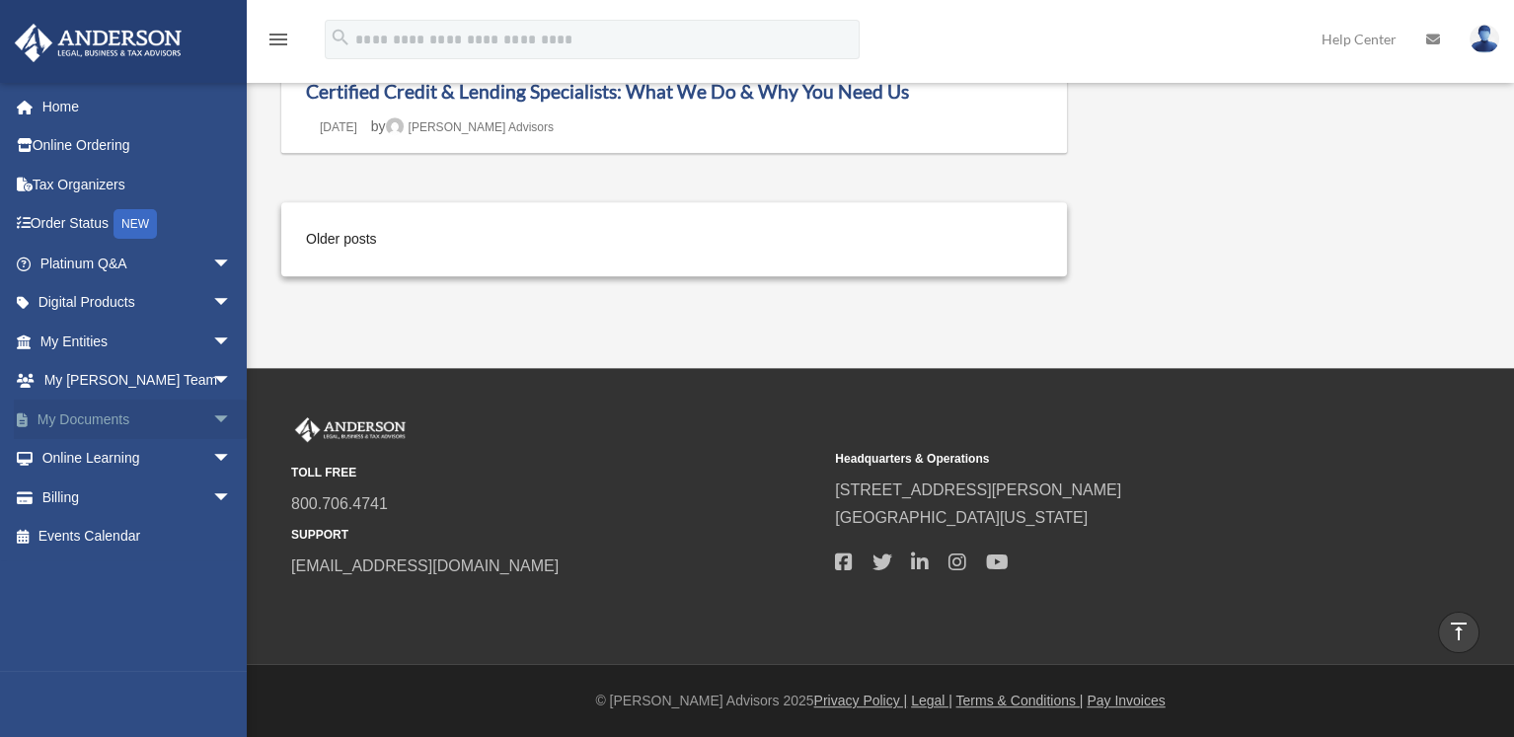
click at [212, 419] on span "arrow_drop_down" at bounding box center [231, 420] width 39 height 40
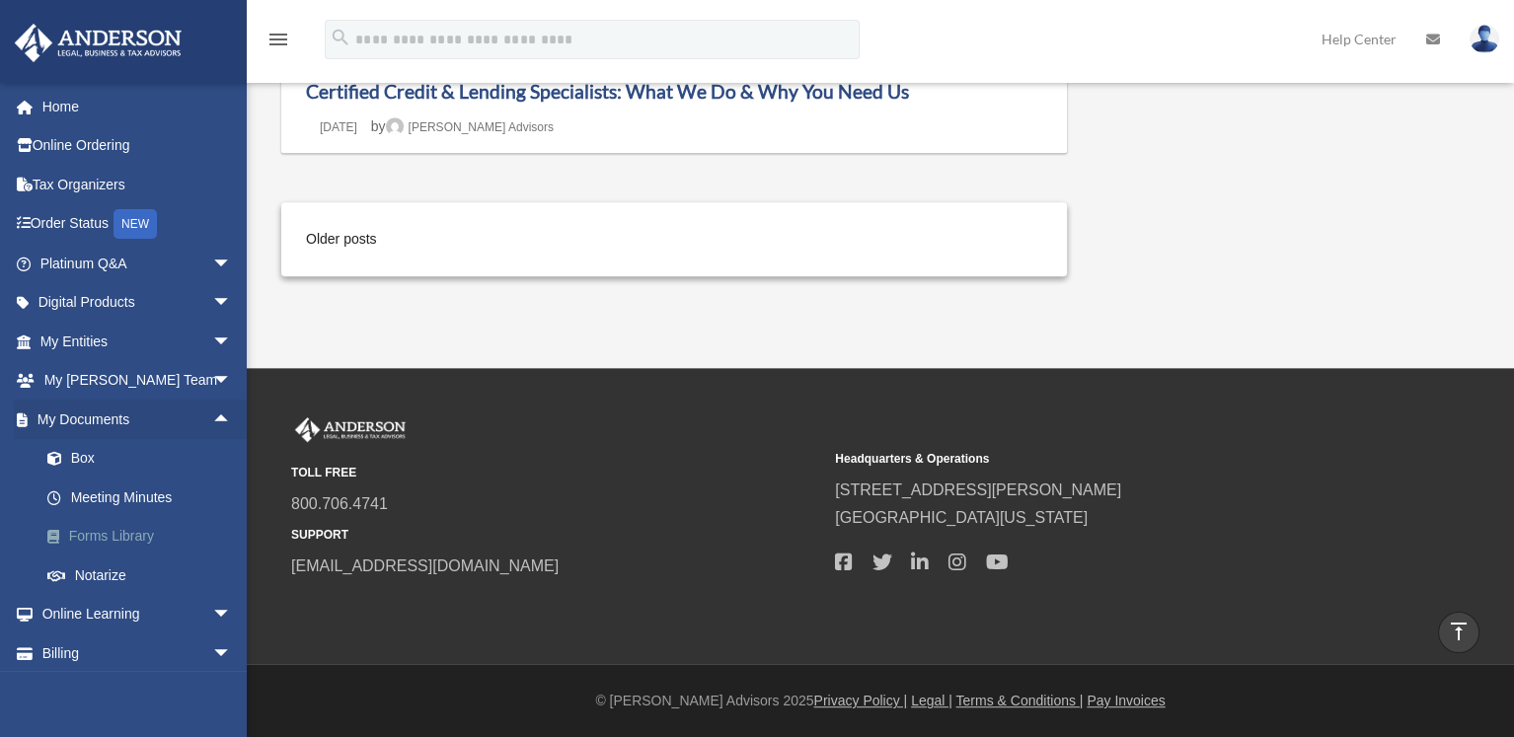
click at [123, 535] on link "Forms Library" at bounding box center [145, 536] width 234 height 39
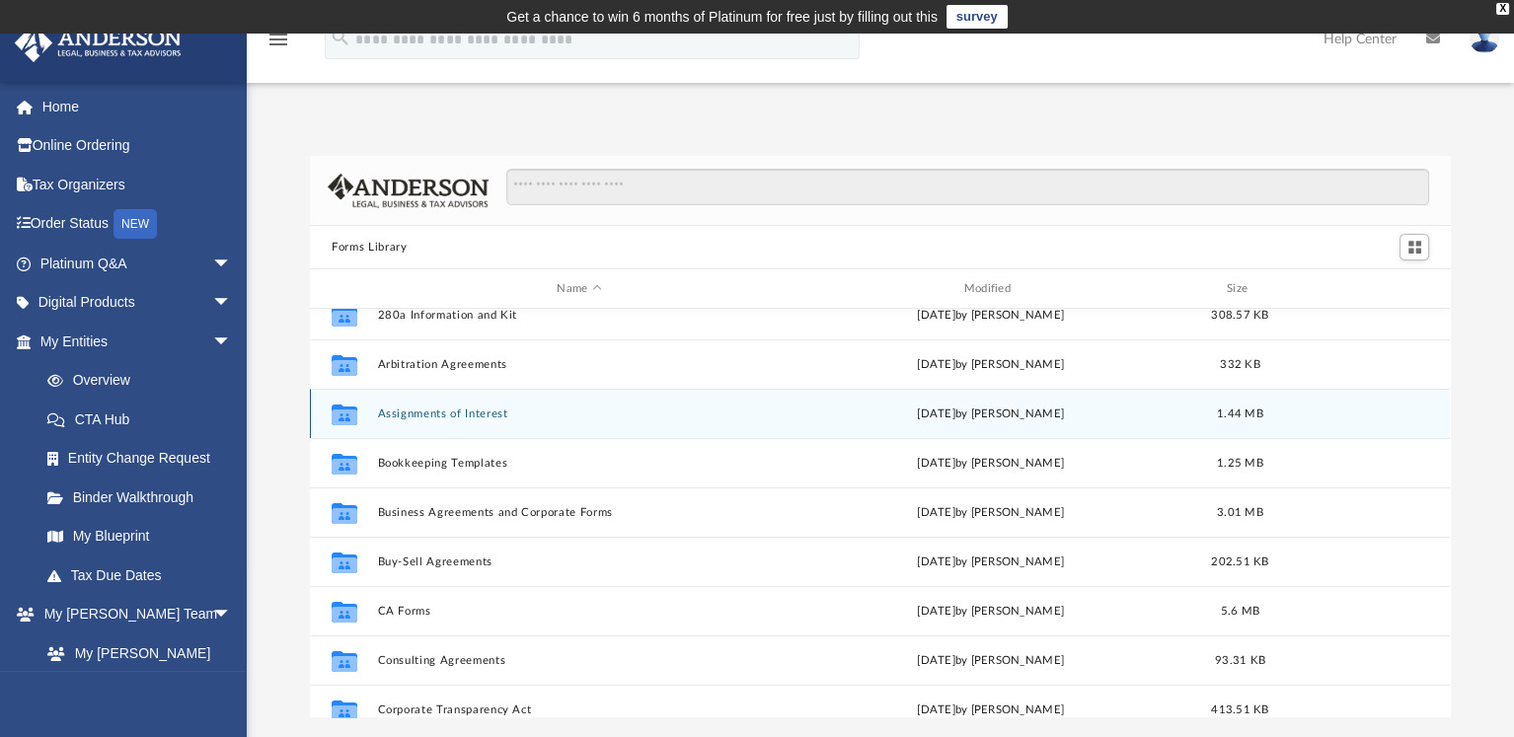
scroll to position [99, 0]
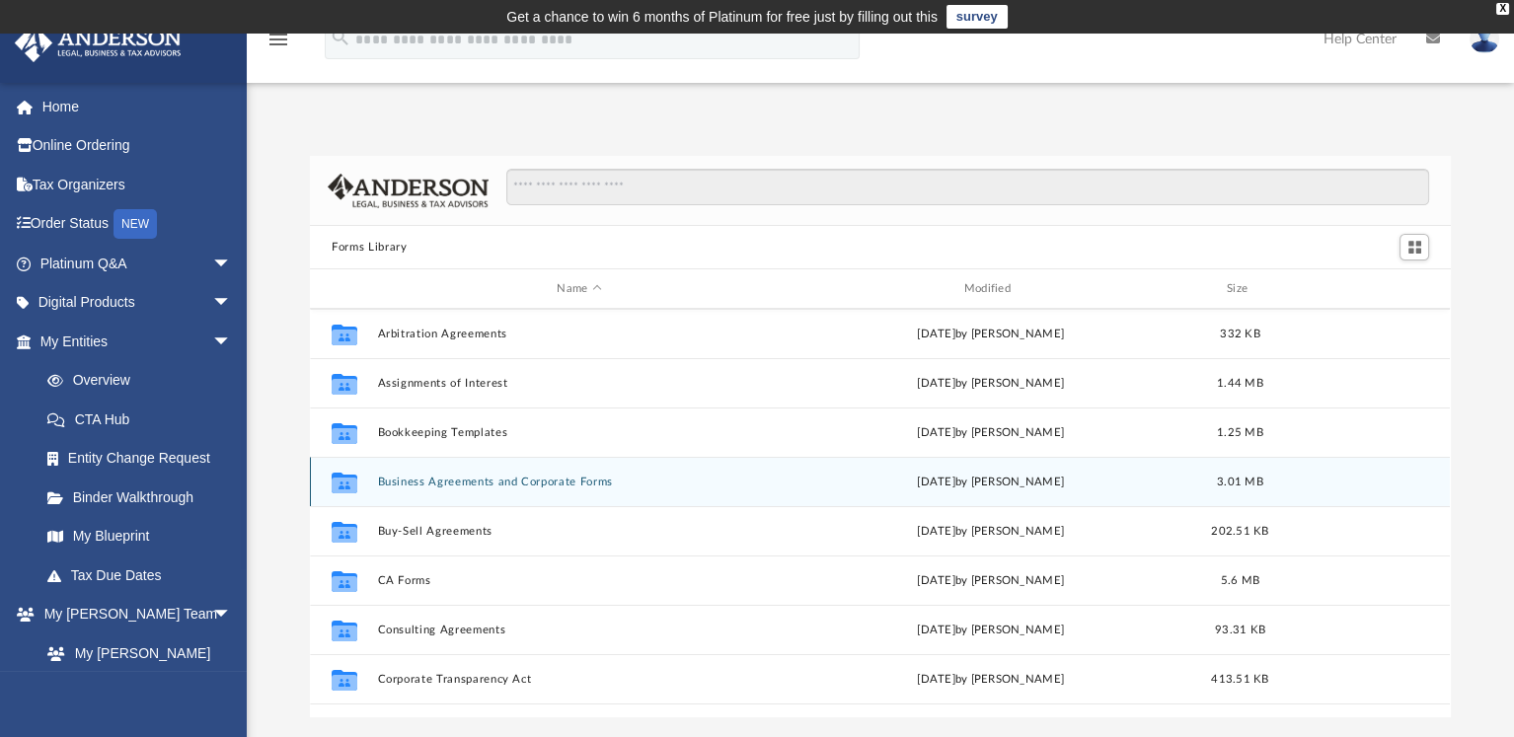
click at [443, 485] on button "Business Agreements and Corporate Forms" at bounding box center [579, 482] width 403 height 13
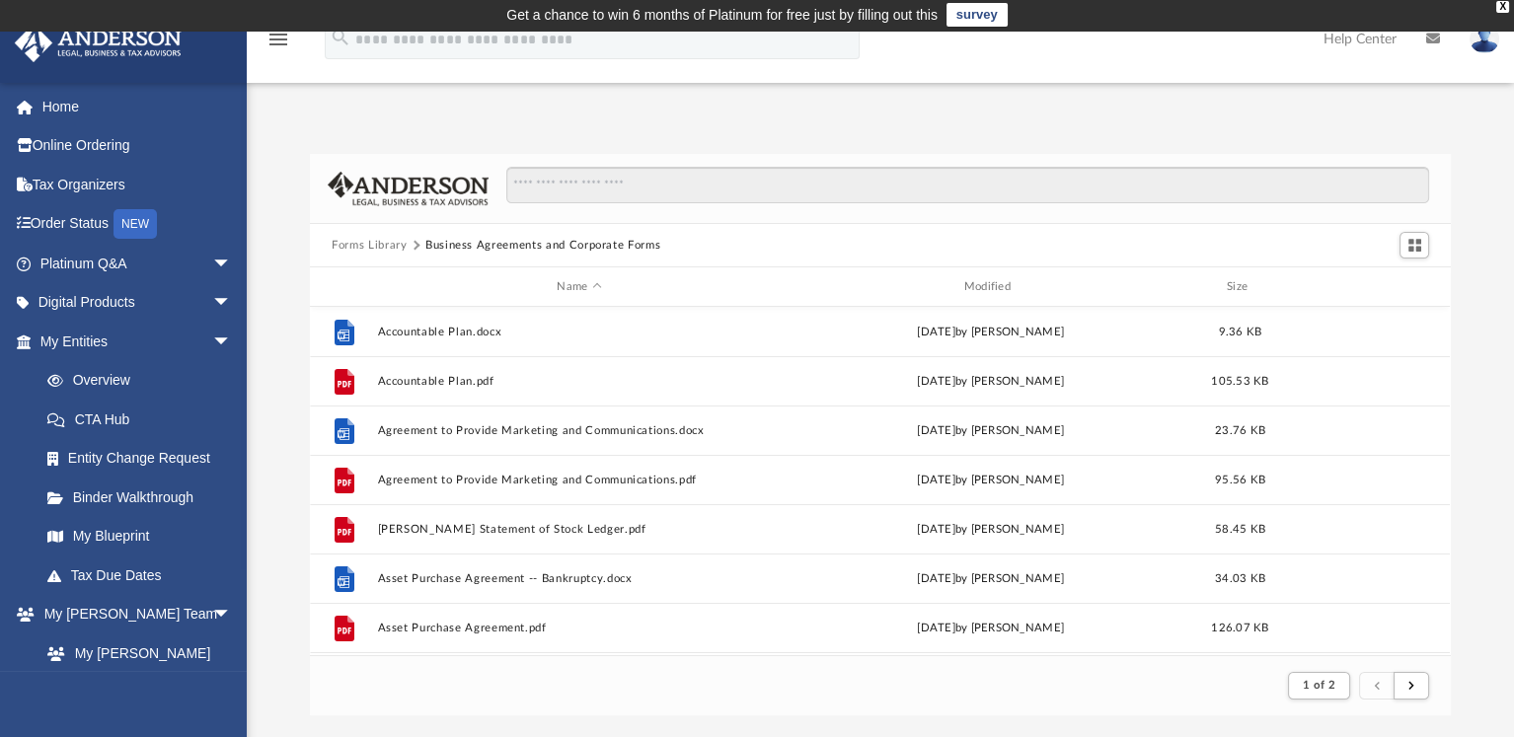
scroll to position [0, 0]
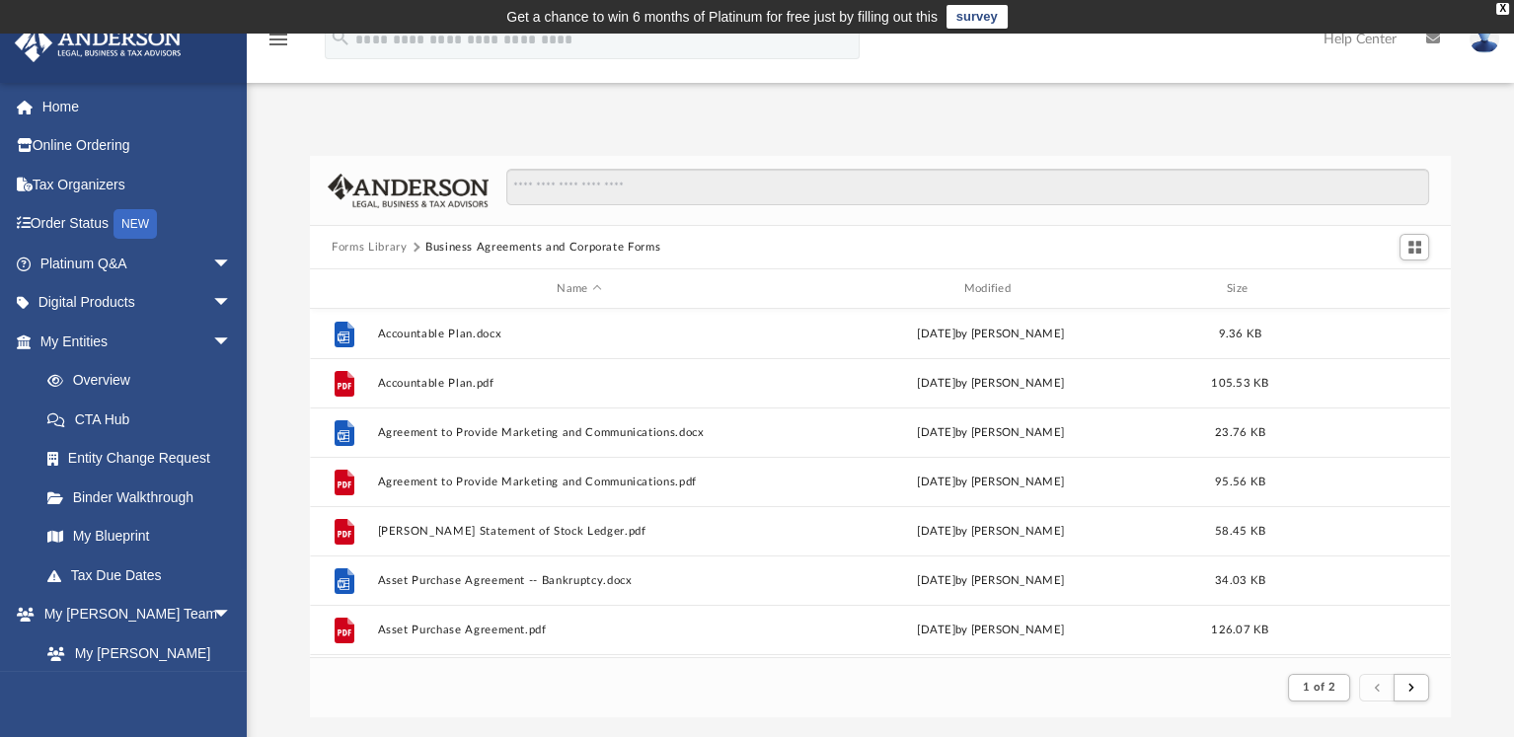
click at [397, 247] on button "Forms Library" at bounding box center [369, 248] width 75 height 18
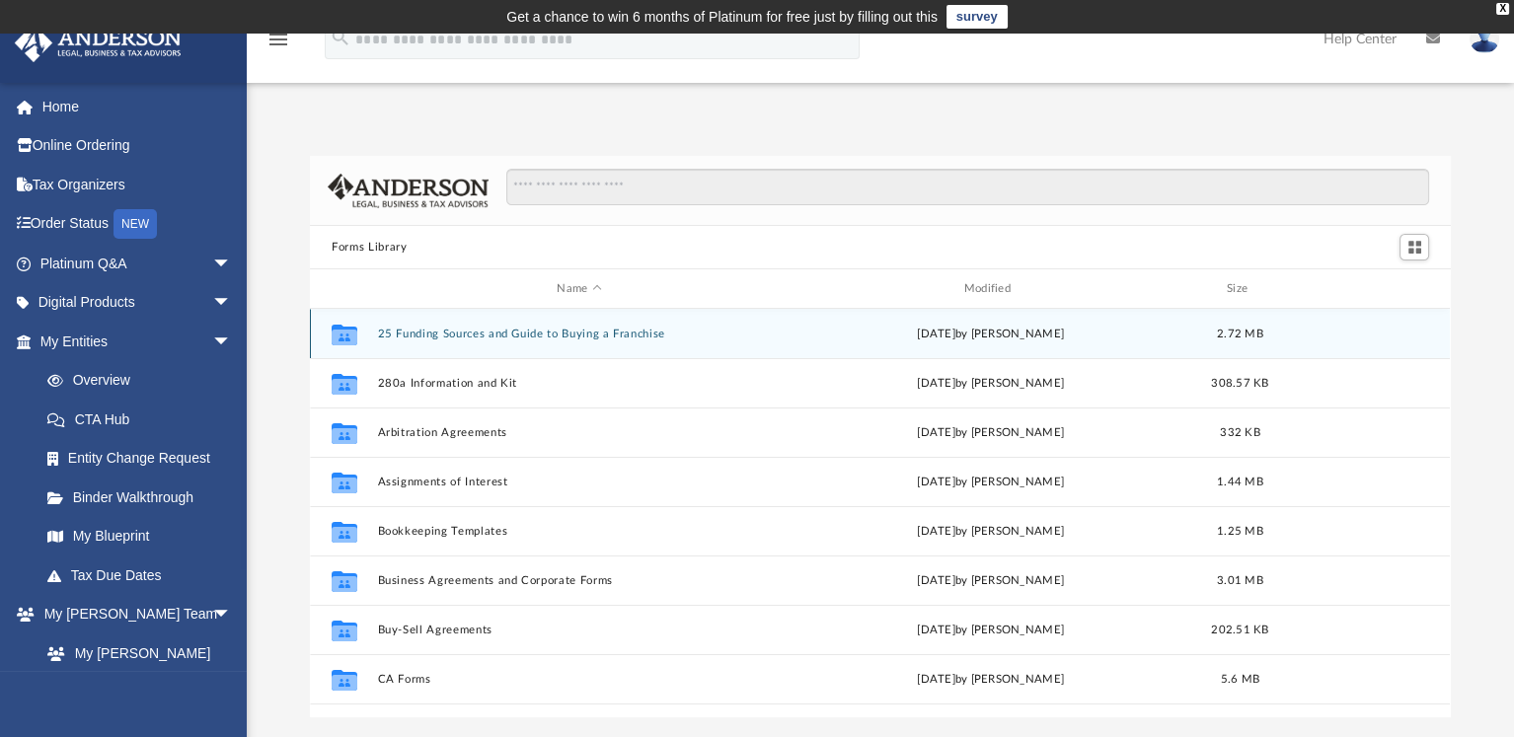
scroll to position [432, 1125]
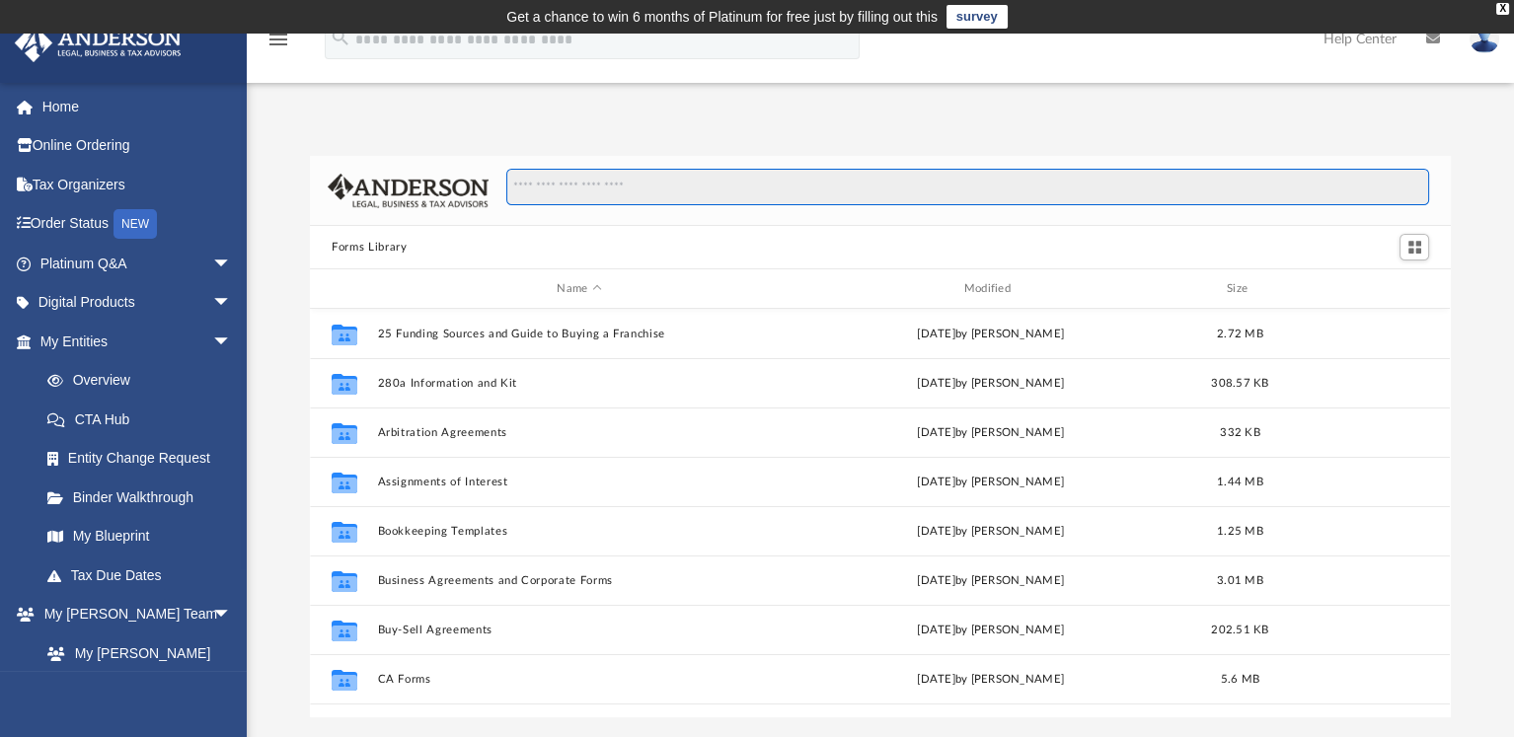
click at [566, 188] on input "Search files and folders" at bounding box center [967, 187] width 923 height 37
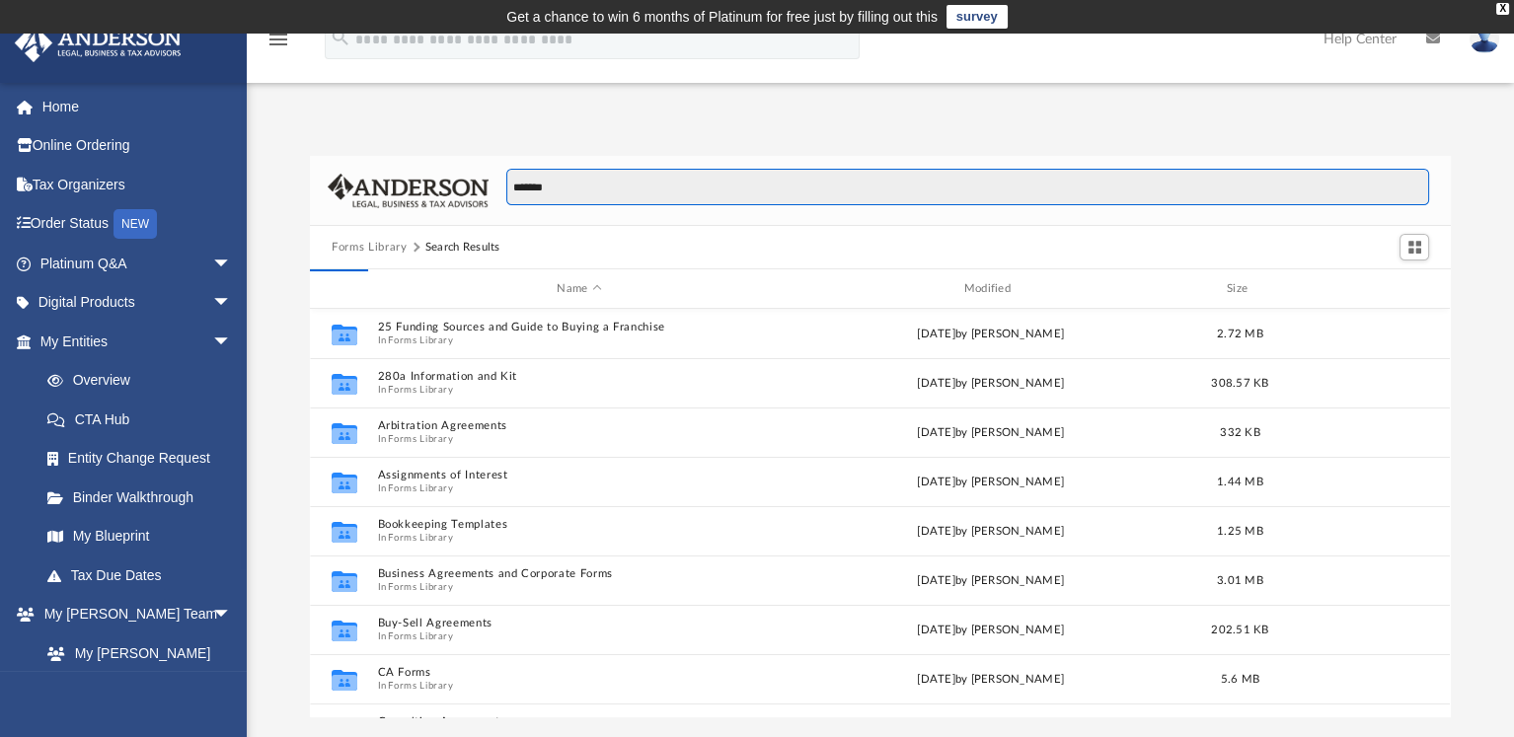
type input "*******"
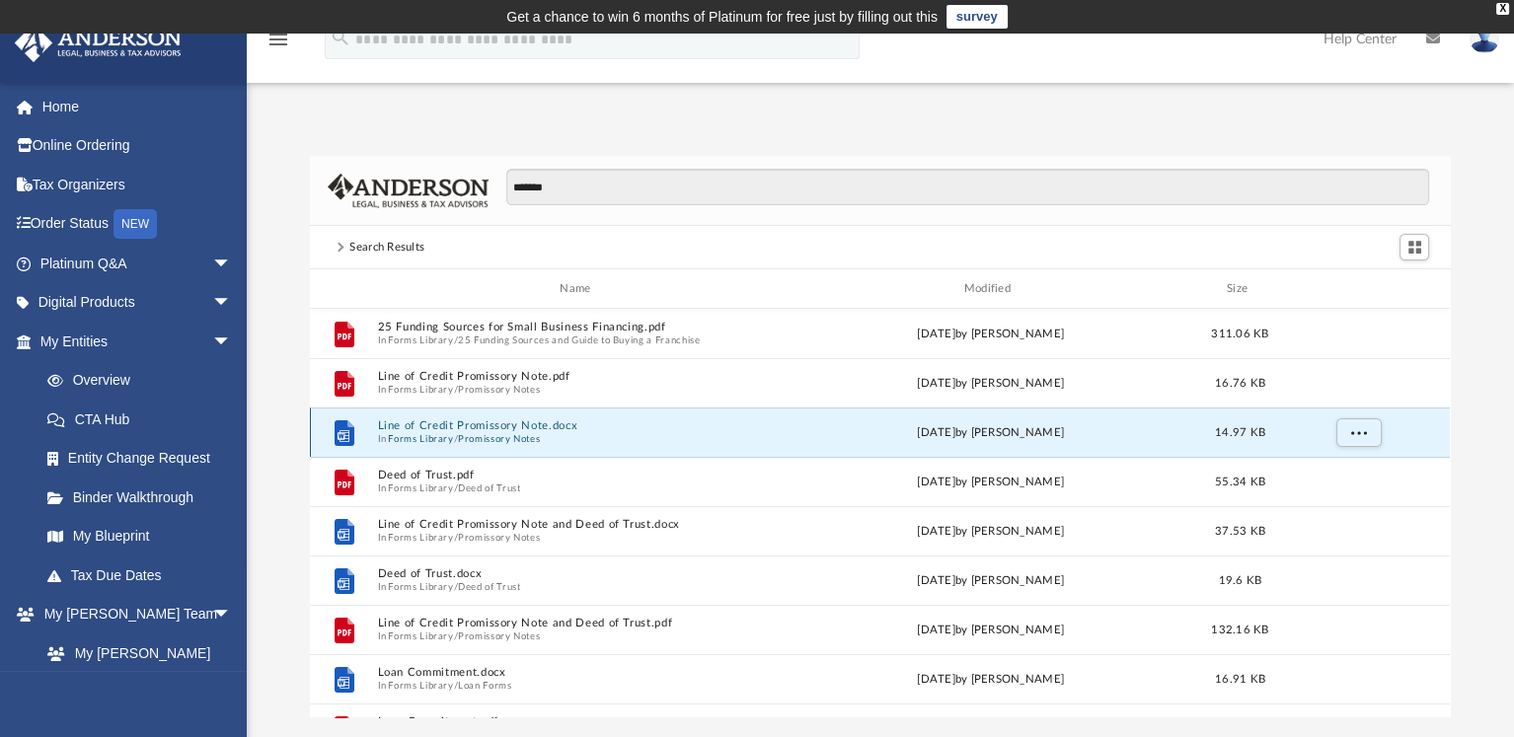
click at [500, 425] on button "Line of Credit Promissory Note.docx" at bounding box center [579, 425] width 403 height 13
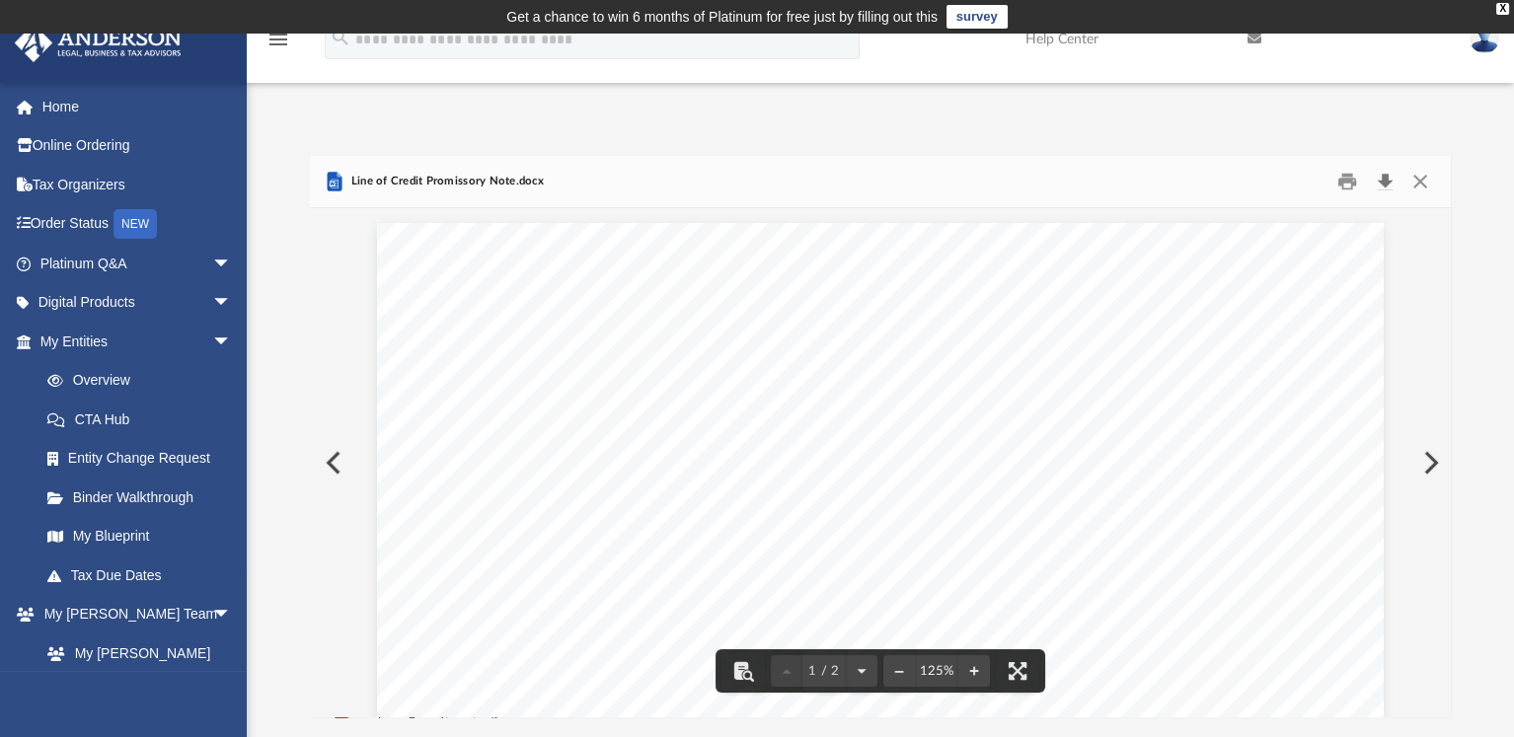
click at [1384, 178] on button "Download" at bounding box center [1385, 182] width 36 height 31
click at [336, 462] on button "Preview" at bounding box center [331, 462] width 43 height 55
click at [1426, 458] on button "Preview" at bounding box center [1428, 462] width 43 height 55
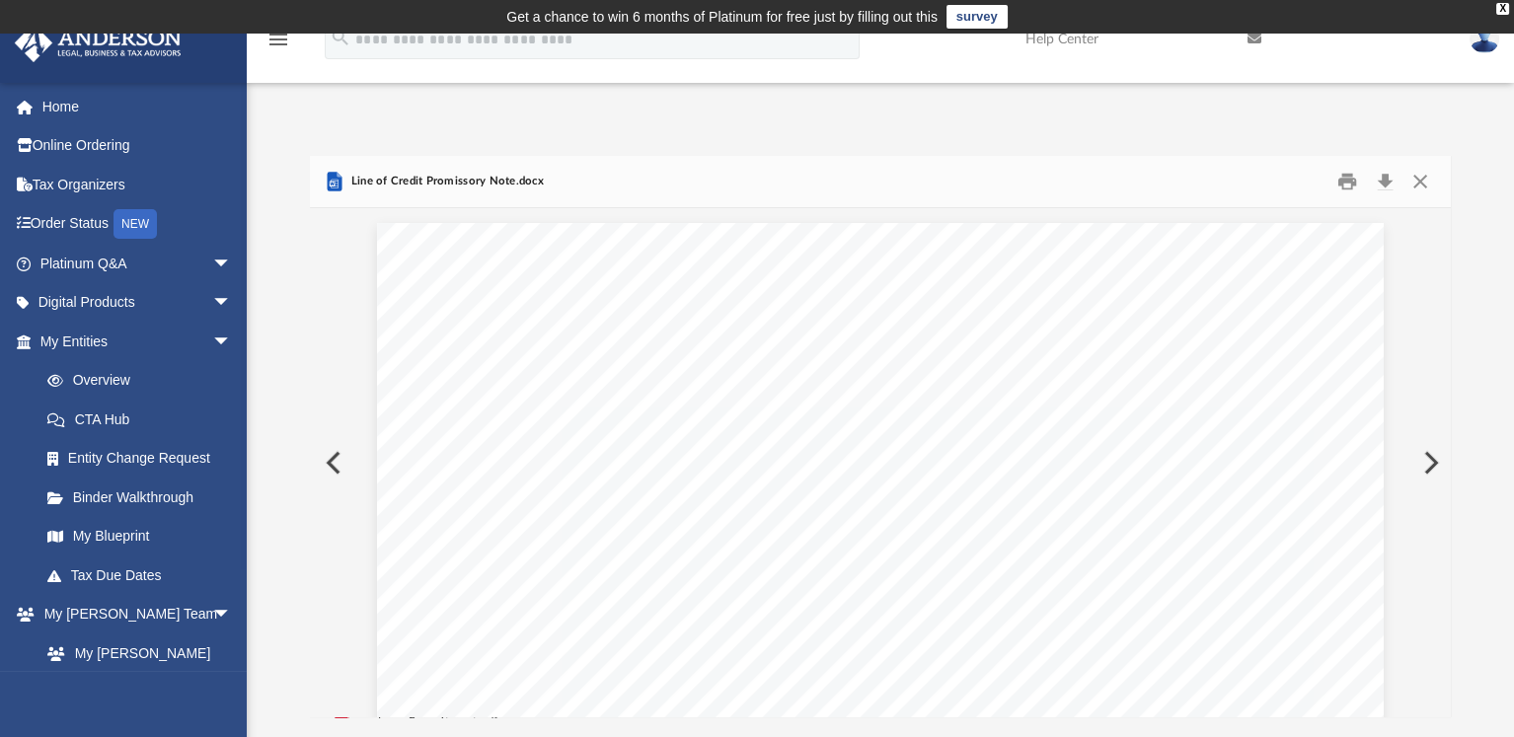
click at [1426, 459] on button "Preview" at bounding box center [1428, 462] width 43 height 55
click at [1426, 461] on button "Preview" at bounding box center [1428, 462] width 43 height 55
click at [1425, 461] on button "Preview" at bounding box center [1428, 462] width 43 height 55
click at [1424, 461] on button "Preview" at bounding box center [1428, 462] width 43 height 55
click at [1422, 461] on button "Preview" at bounding box center [1428, 462] width 43 height 55
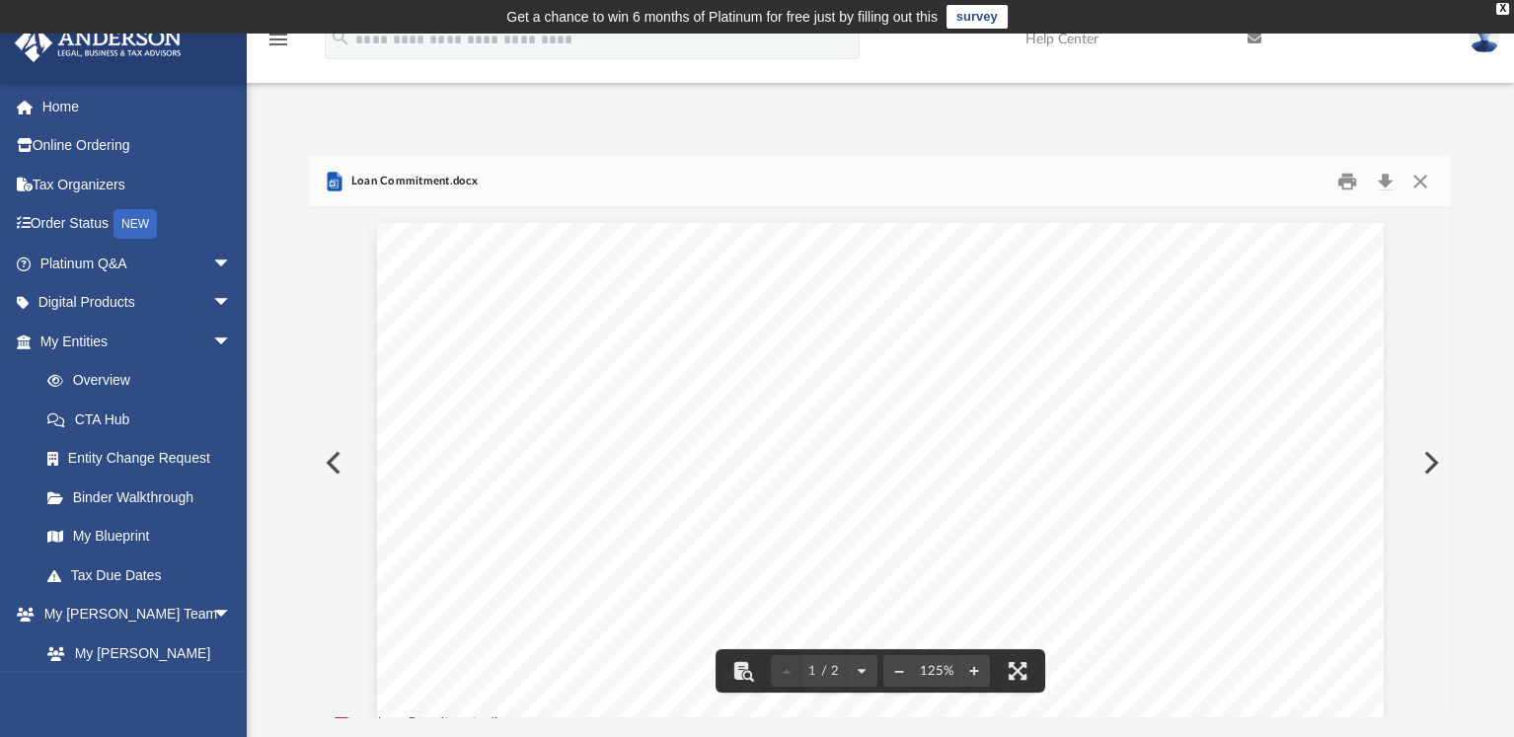
click at [335, 467] on button "Preview" at bounding box center [331, 462] width 43 height 55
click at [1385, 181] on button "Download" at bounding box center [1385, 182] width 36 height 31
click at [1430, 463] on button "Preview" at bounding box center [1428, 462] width 43 height 55
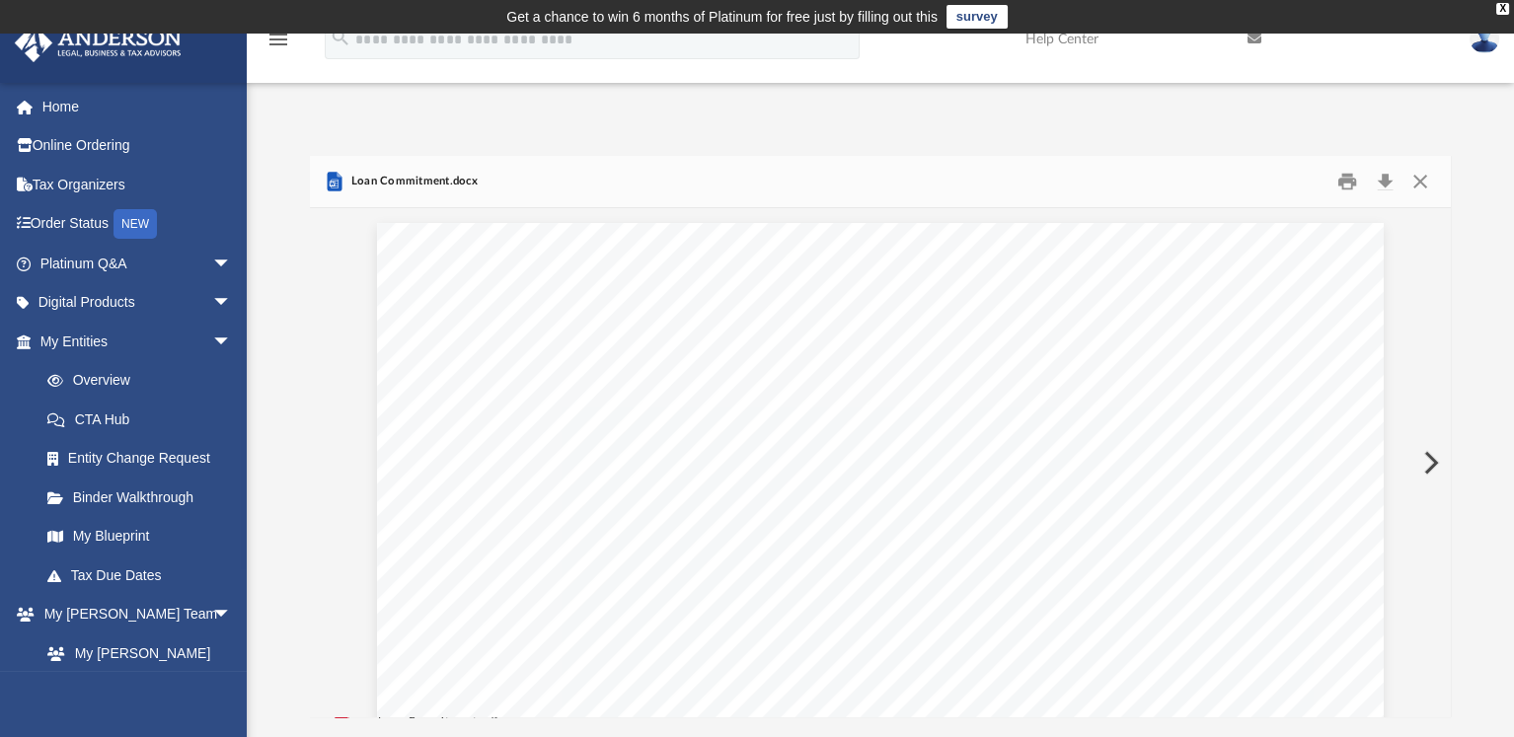
click at [1430, 463] on button "Preview" at bounding box center [1428, 462] width 43 height 55
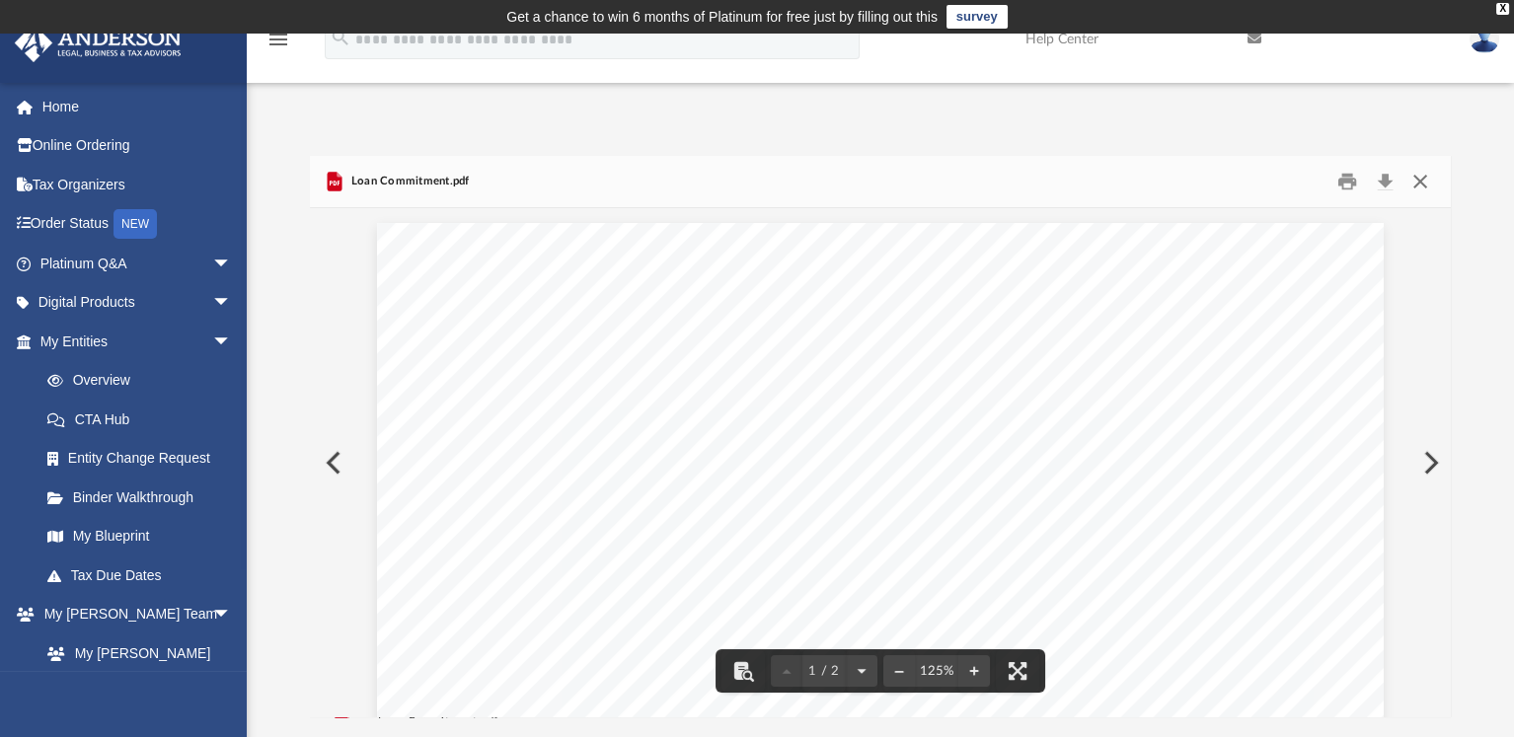
click at [1422, 178] on button "Close" at bounding box center [1419, 182] width 36 height 31
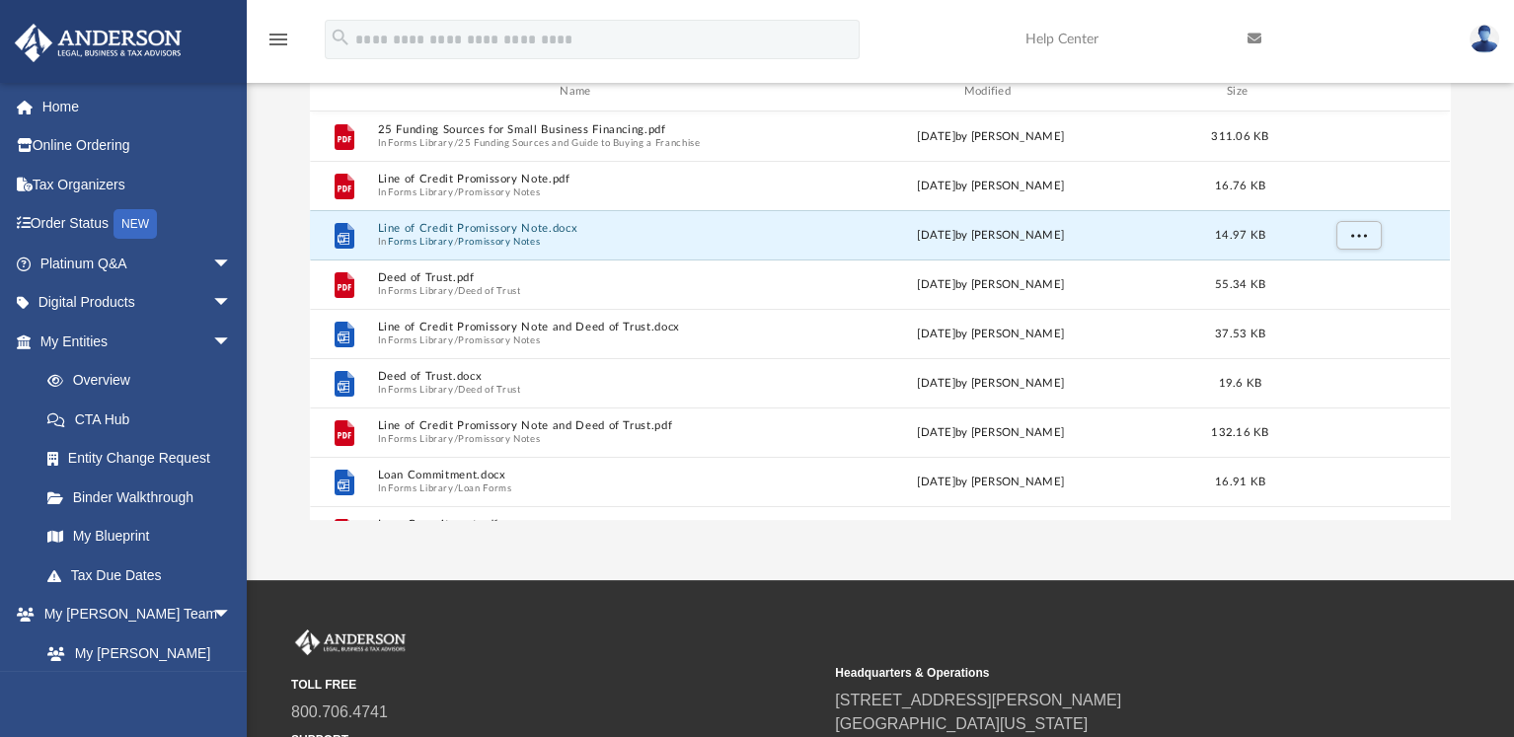
scroll to position [0, 0]
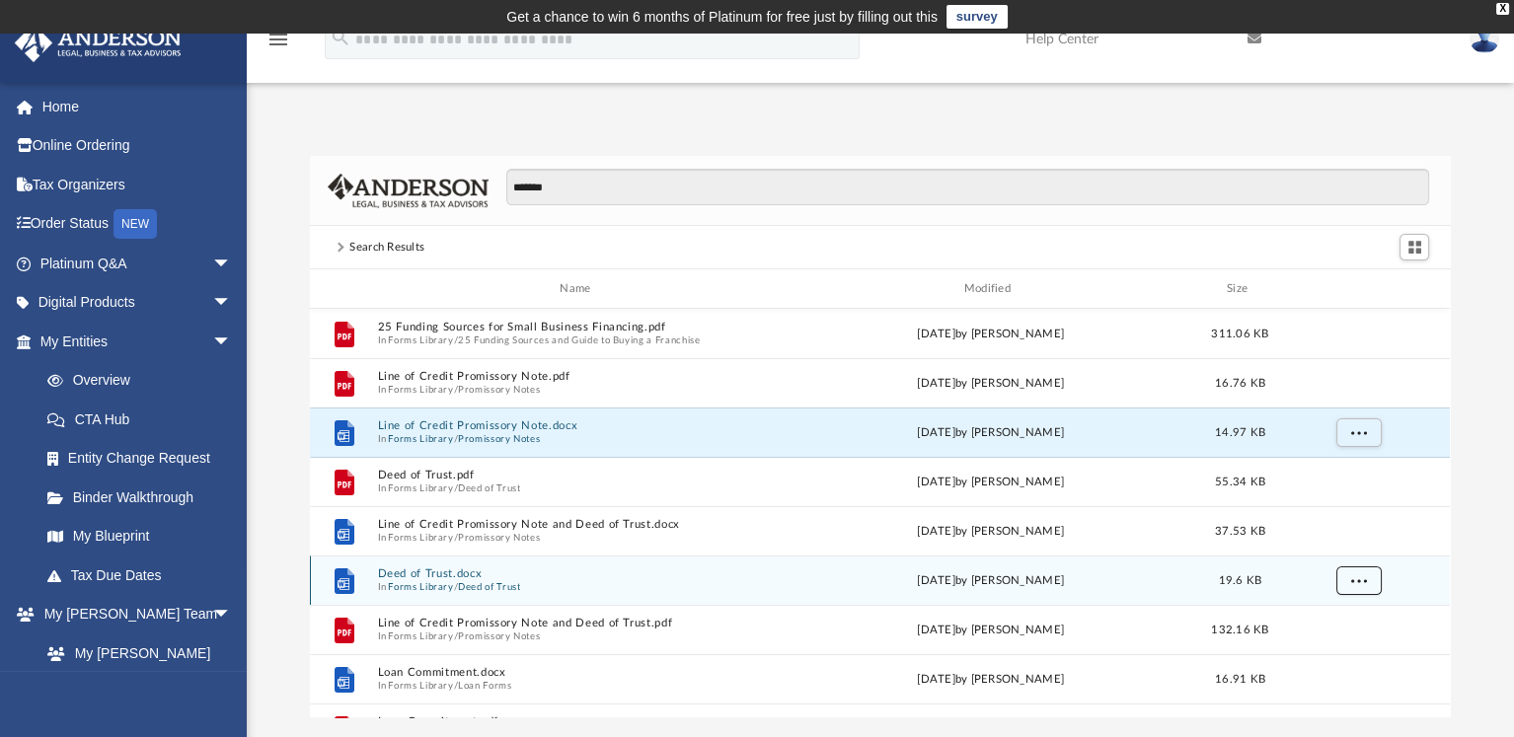
click at [1346, 579] on button "More options" at bounding box center [1358, 581] width 45 height 30
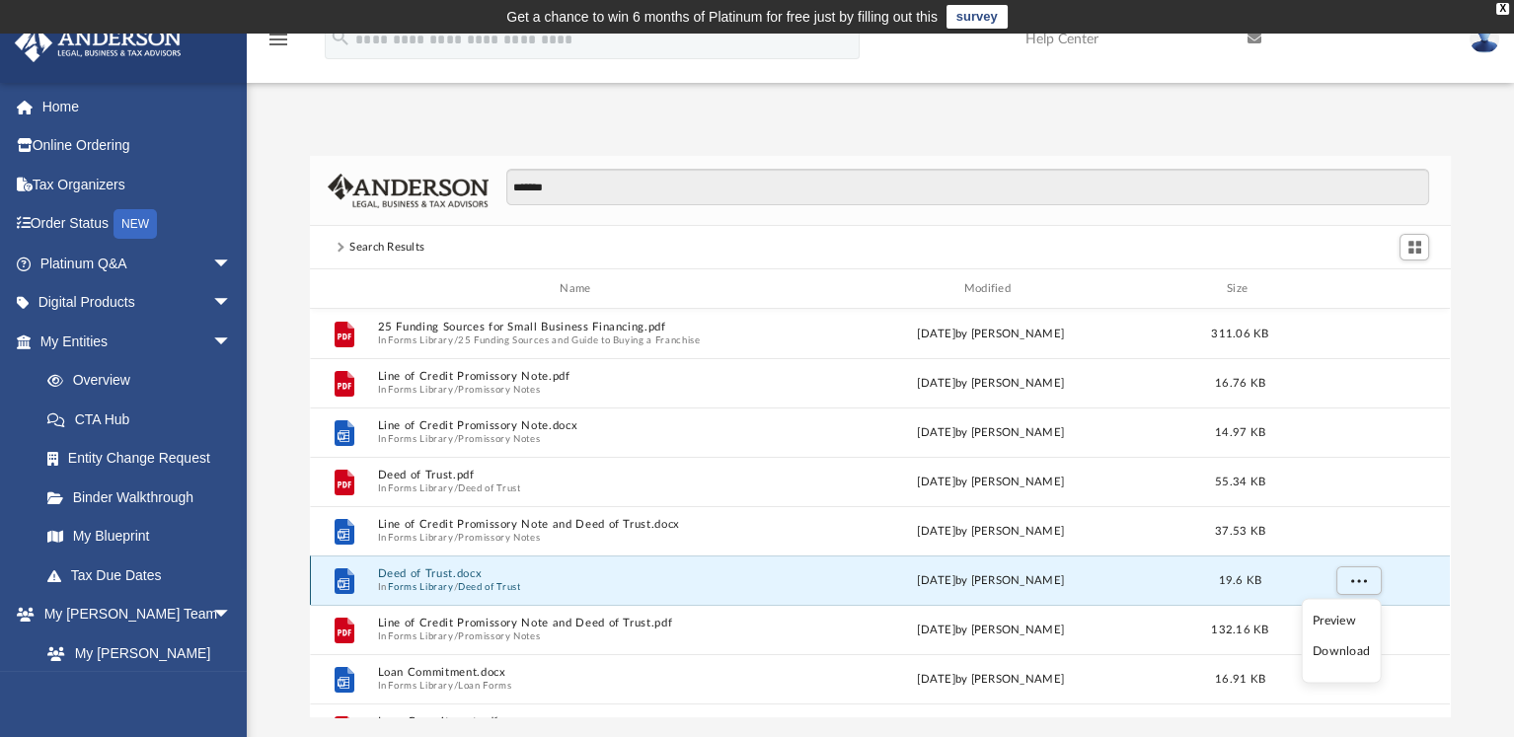
click at [395, 572] on button "Deed of Trust.docx" at bounding box center [579, 573] width 403 height 13
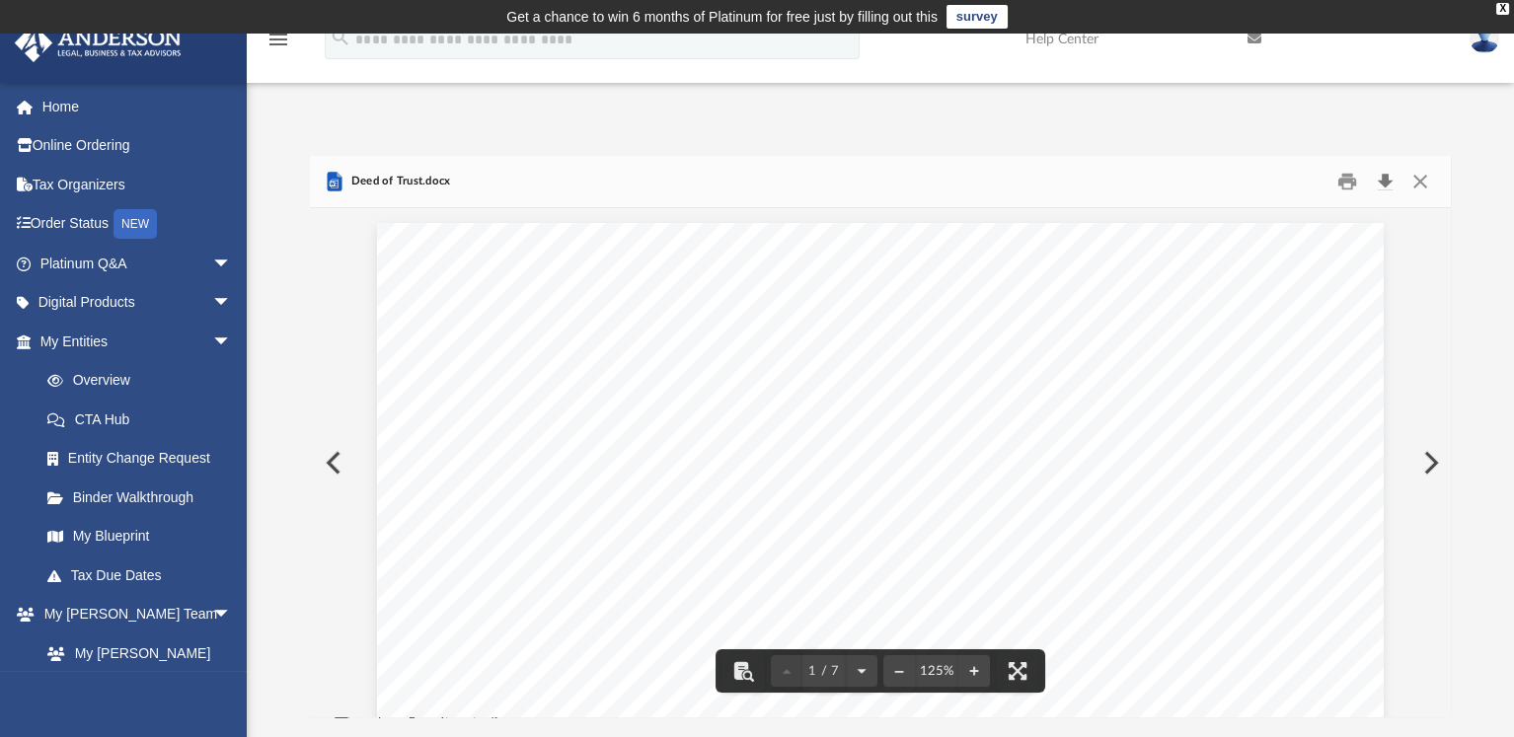
click at [1383, 184] on button "Download" at bounding box center [1385, 182] width 36 height 31
click at [1416, 183] on button "Close" at bounding box center [1419, 182] width 36 height 31
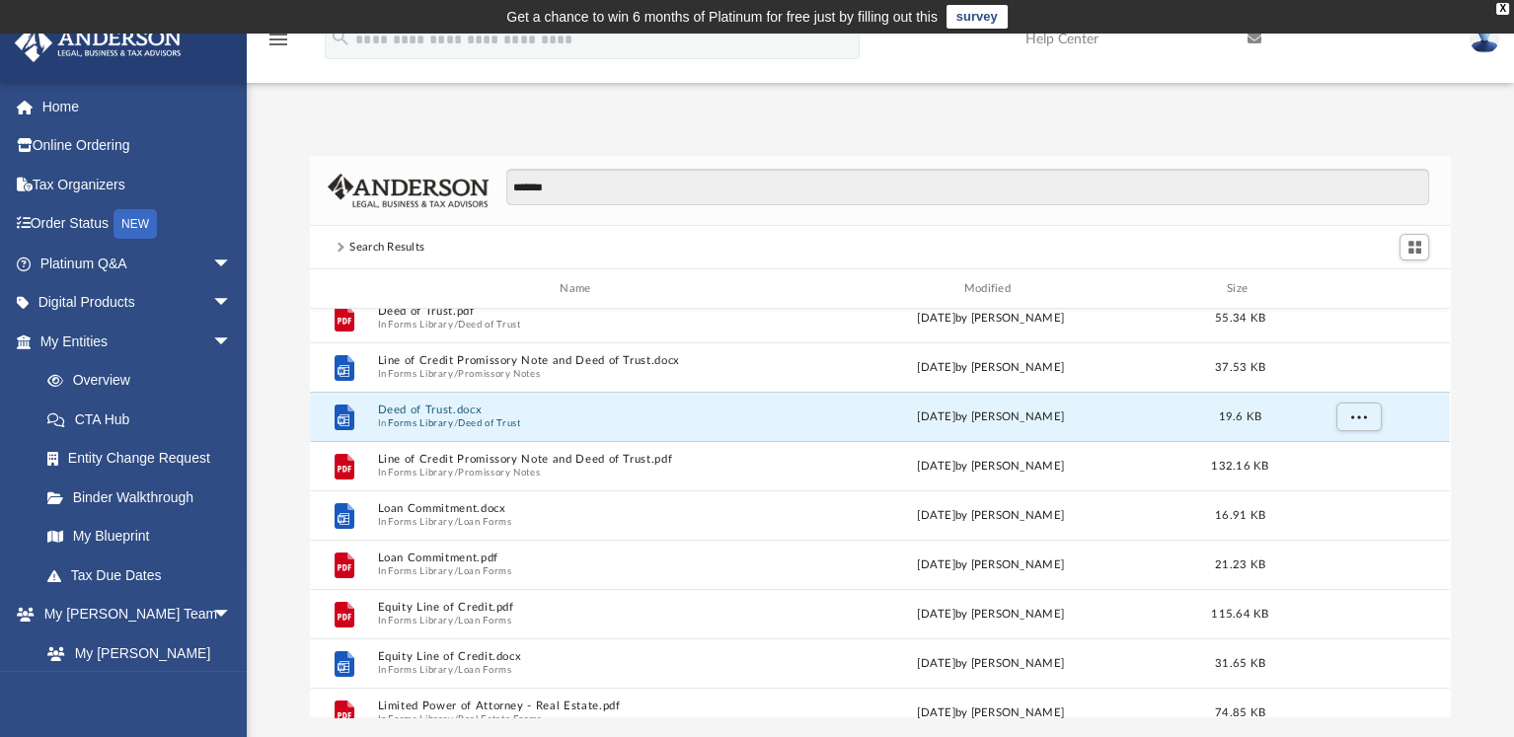
scroll to position [197, 0]
